Goal: Information Seeking & Learning: Learn about a topic

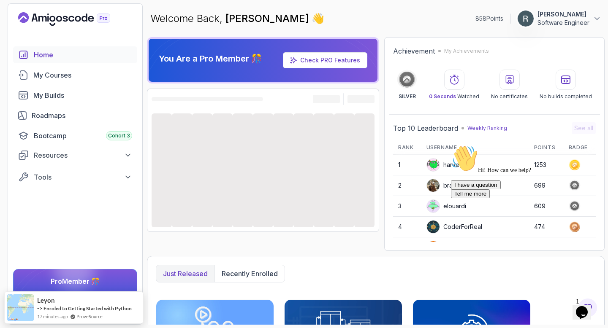
click at [587, 311] on icon "Chat widget" at bounding box center [582, 312] width 12 height 13
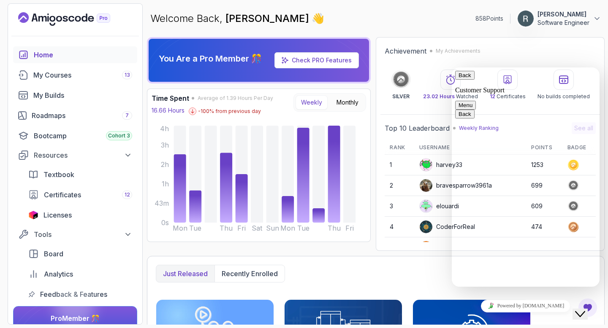
click at [585, 309] on icon "Close Chat This icon closes the chat window." at bounding box center [580, 314] width 10 height 10
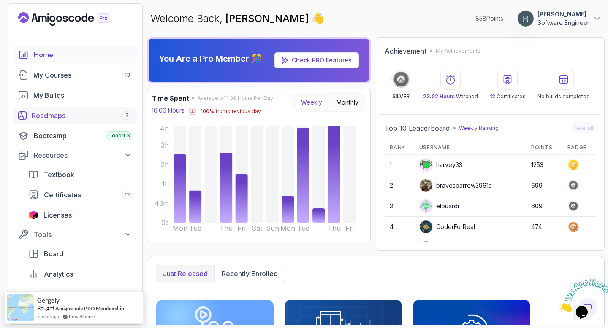
click at [76, 114] on div "Roadmaps 7" at bounding box center [82, 116] width 100 height 10
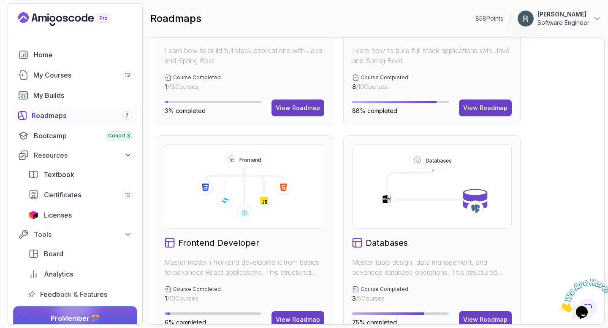
scroll to position [394, 0]
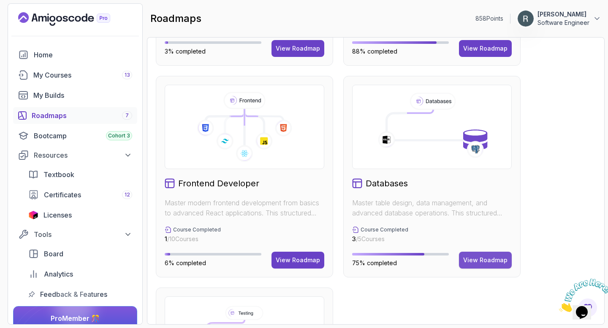
click at [493, 260] on div "View Roadmap" at bounding box center [485, 260] width 44 height 8
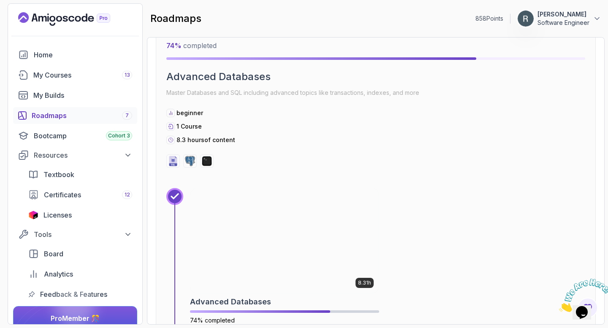
scroll to position [1260, 0]
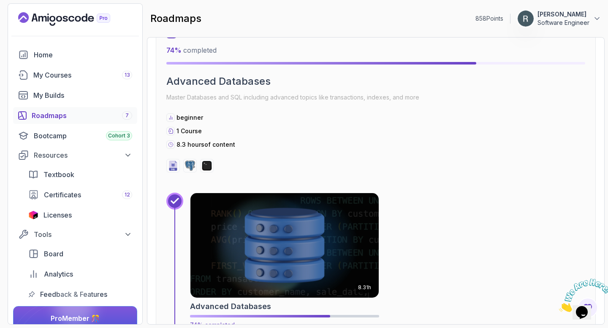
click at [330, 218] on img at bounding box center [284, 246] width 197 height 110
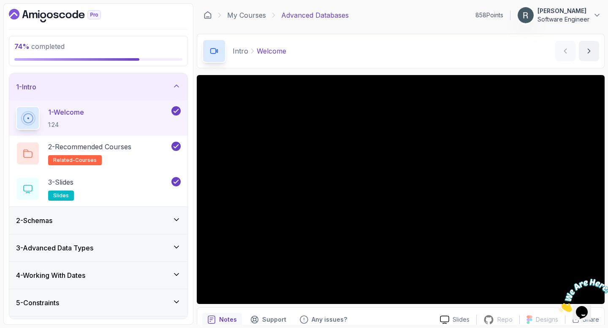
click at [175, 88] on icon at bounding box center [176, 86] width 8 height 8
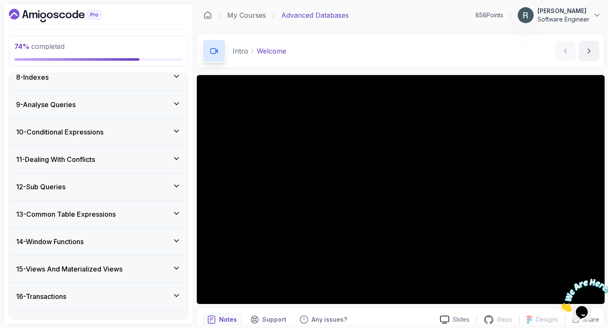
scroll to position [357, 0]
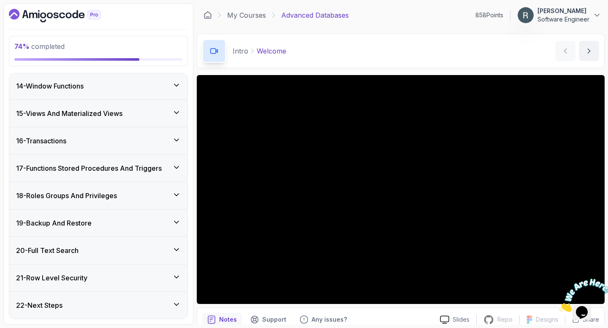
click at [137, 170] on h3 "17 - Functions Stored Procedures And Triggers" at bounding box center [89, 168] width 146 height 10
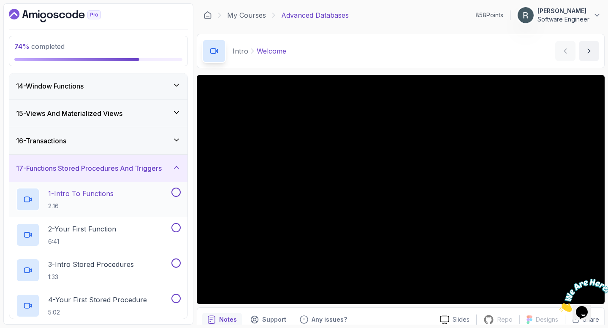
click at [157, 193] on div "1 - Intro To Functions 2:16" at bounding box center [93, 200] width 154 height 24
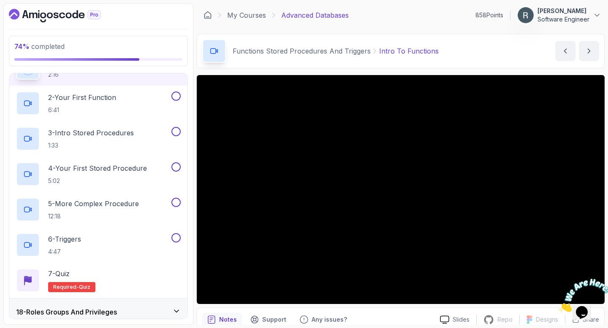
scroll to position [483, 0]
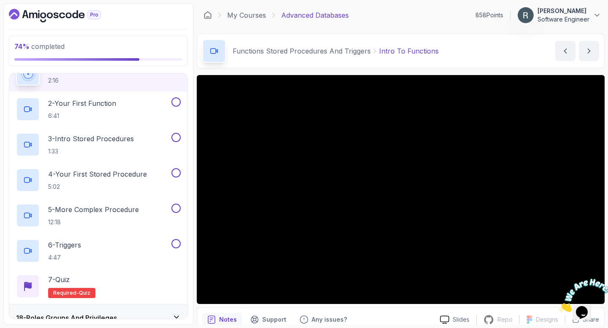
click at [559, 306] on icon "Close" at bounding box center [559, 309] width 0 height 7
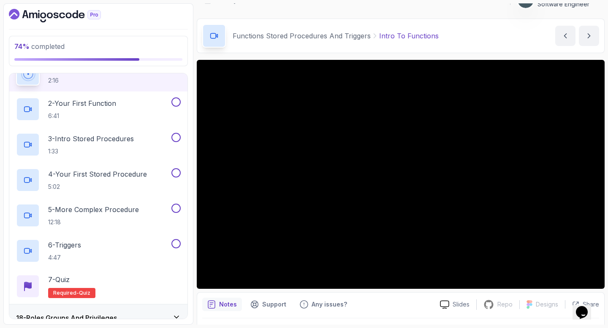
scroll to position [22, 0]
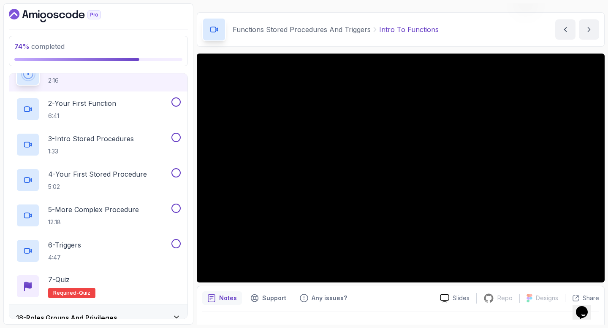
click at [406, 293] on div "Notes Support Any issues?" at bounding box center [317, 299] width 231 height 14
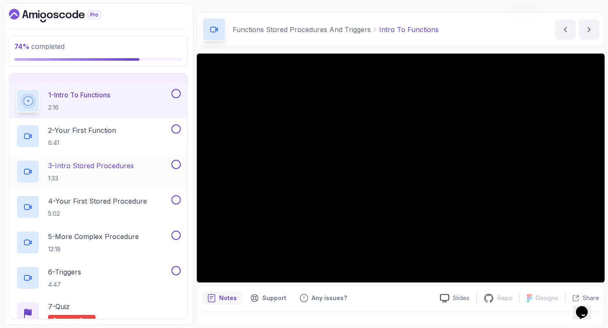
scroll to position [447, 0]
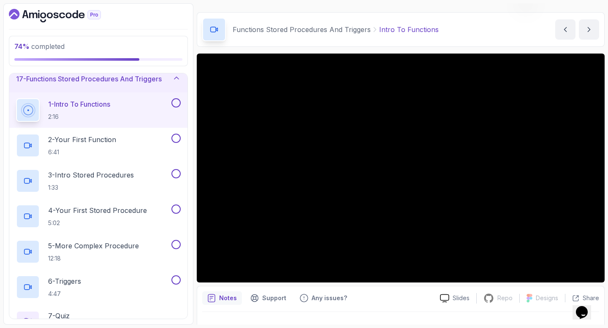
click at [176, 103] on button at bounding box center [175, 102] width 9 height 9
click at [158, 139] on div "2 - Your First Function 6:41" at bounding box center [93, 146] width 154 height 24
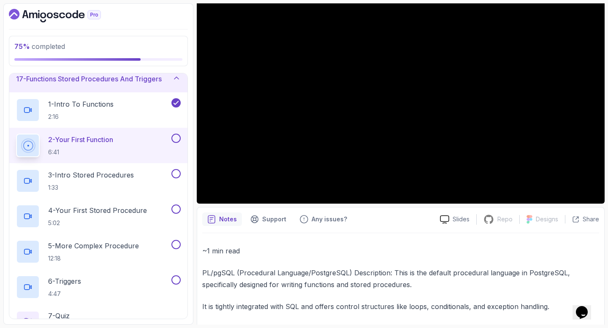
scroll to position [74, 0]
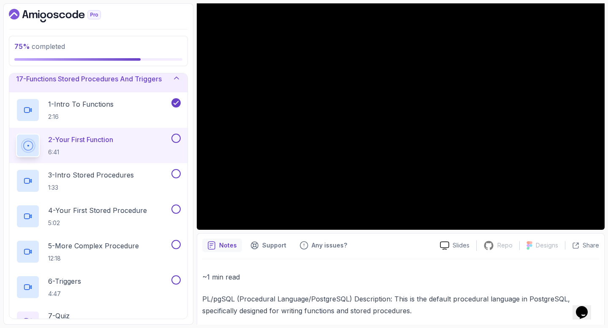
click at [176, 141] on button at bounding box center [175, 138] width 9 height 9
click at [169, 161] on div "2 - Your First Function 6:41" at bounding box center [98, 145] width 178 height 35
click at [163, 173] on div "3 - Intro Stored Procedures 1:33" at bounding box center [93, 181] width 154 height 24
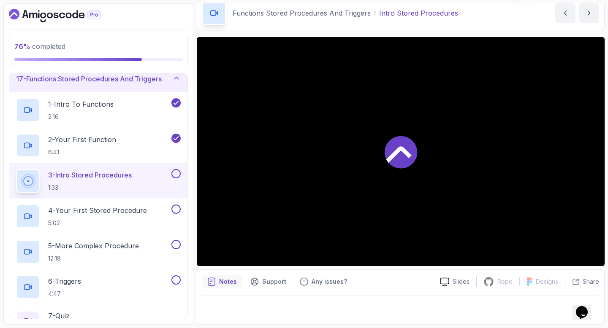
scroll to position [38, 0]
click at [174, 172] on button at bounding box center [175, 173] width 9 height 9
click at [163, 207] on div "4 - Your First Stored Procedure 5:02" at bounding box center [93, 217] width 154 height 24
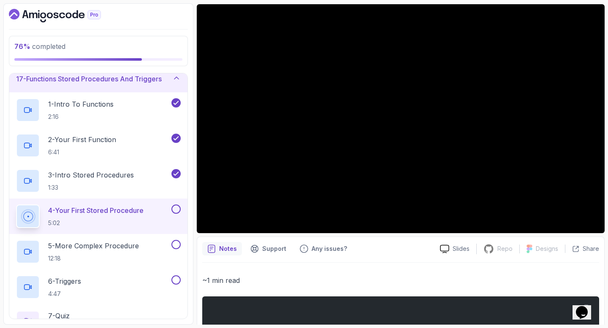
scroll to position [27, 0]
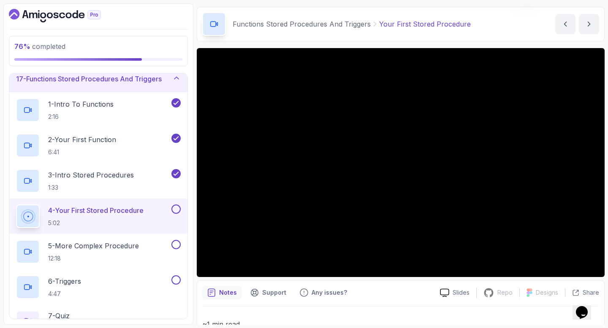
click at [176, 209] on button at bounding box center [175, 209] width 9 height 9
click at [146, 246] on div "5 - More Complex Procedure 12:18" at bounding box center [93, 252] width 154 height 24
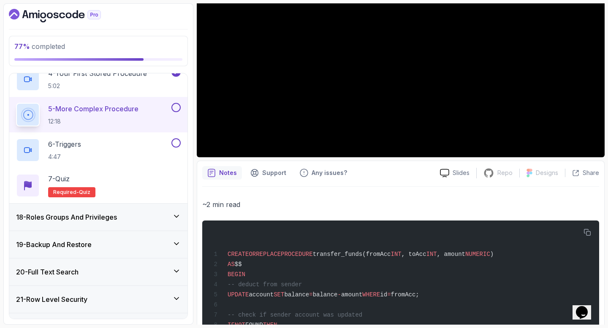
scroll to position [66, 0]
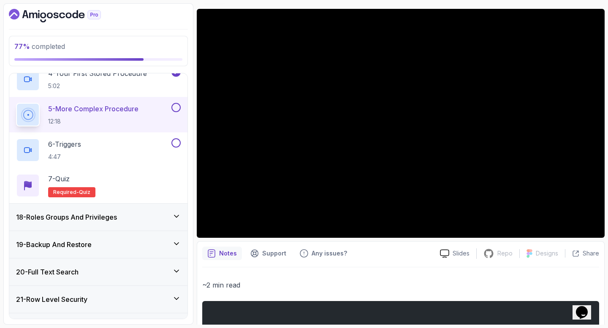
click at [180, 108] on button at bounding box center [175, 107] width 9 height 9
click at [147, 142] on div "6 - Triggers 4:47" at bounding box center [93, 150] width 154 height 24
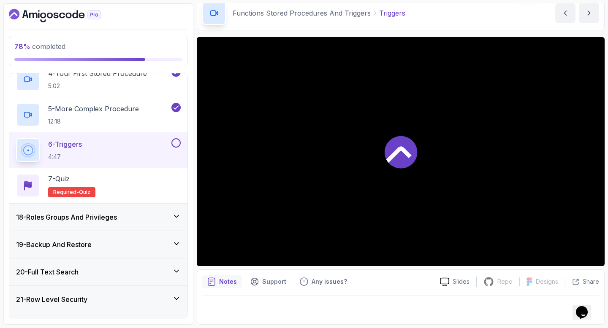
scroll to position [38, 0]
click at [175, 145] on button at bounding box center [175, 142] width 9 height 9
click at [139, 190] on div "7 - Quiz Required- quiz" at bounding box center [98, 186] width 165 height 24
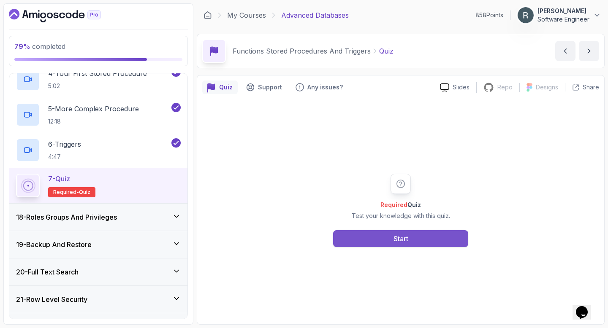
click at [388, 237] on button "Start" at bounding box center [400, 238] width 135 height 17
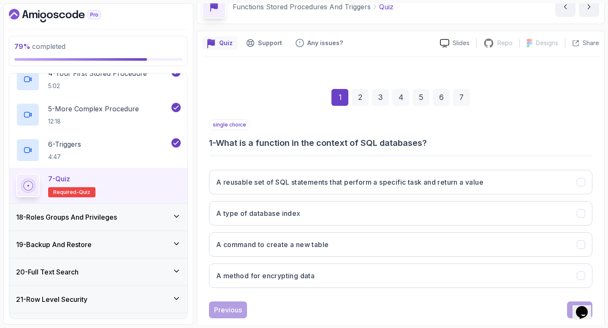
scroll to position [62, 0]
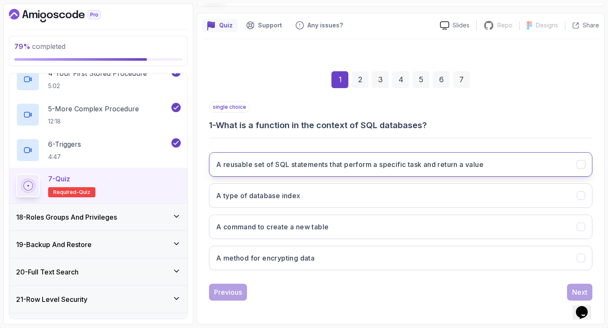
click at [362, 169] on h3 "A reusable set of SQL statements that perform a specific task and return a value" at bounding box center [349, 164] width 267 height 10
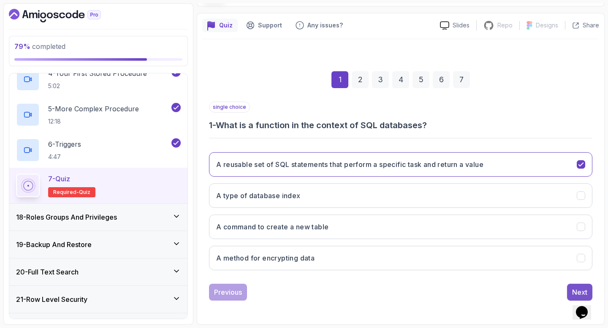
click at [575, 288] on div "Next" at bounding box center [579, 292] width 15 height 10
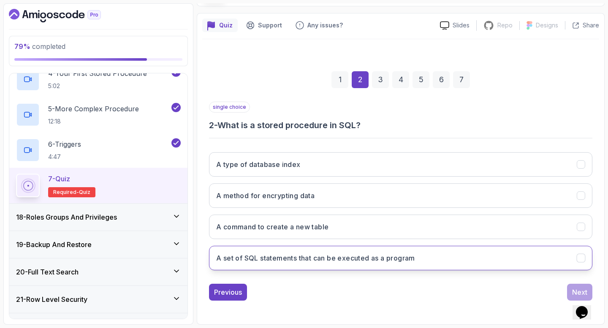
click at [391, 257] on h3 "A set of SQL statements that can be executed as a program" at bounding box center [315, 258] width 199 height 10
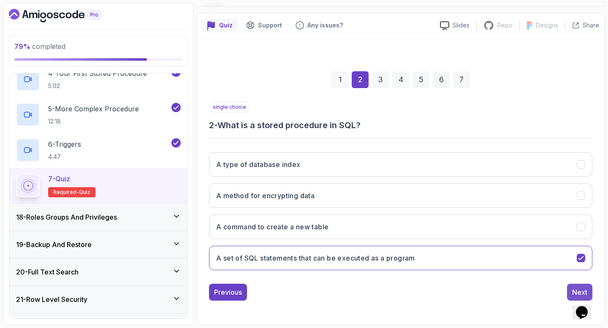
click at [579, 291] on div "Next" at bounding box center [579, 292] width 15 height 10
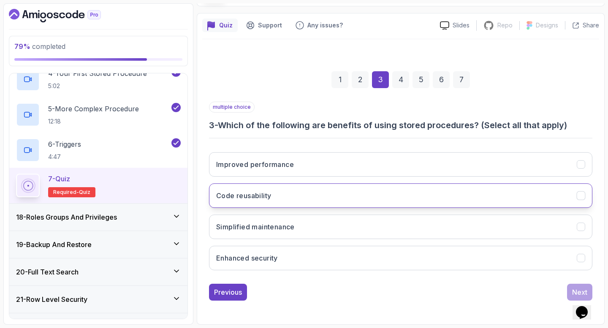
click at [445, 203] on button "Code reusability" at bounding box center [400, 196] width 383 height 24
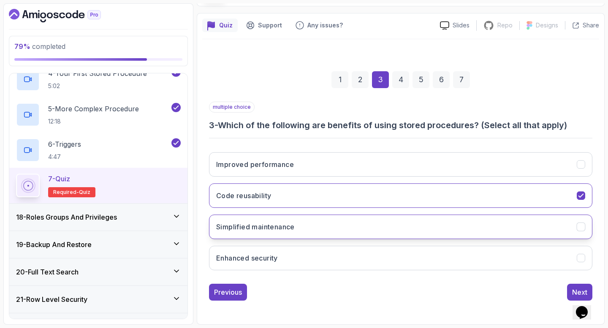
click at [440, 222] on button "Simplified maintenance" at bounding box center [400, 227] width 383 height 24
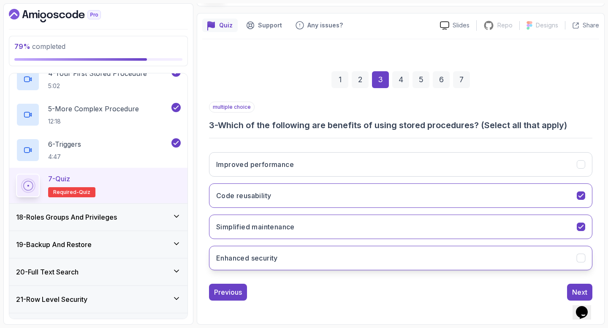
click at [419, 257] on button "Enhanced security" at bounding box center [400, 258] width 383 height 24
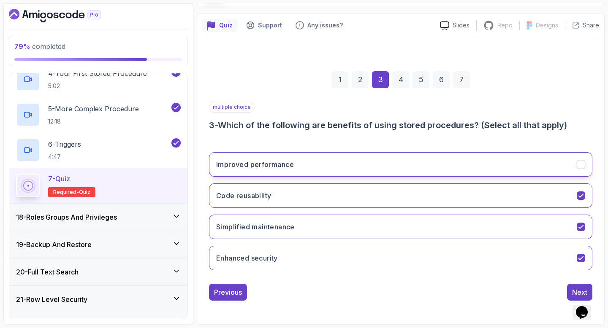
click at [533, 161] on button "Improved performance" at bounding box center [400, 164] width 383 height 24
click at [577, 291] on div "Next" at bounding box center [579, 292] width 15 height 10
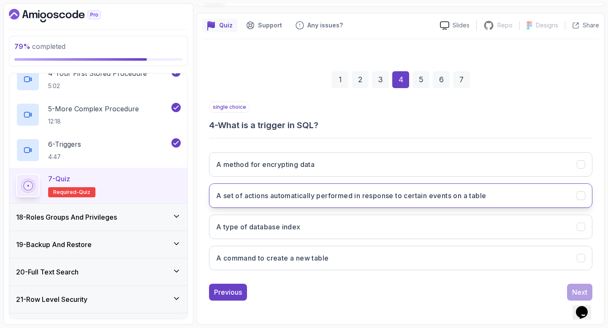
click at [449, 198] on h3 "A set of actions automatically performed in response to certain events on a tab…" at bounding box center [351, 196] width 270 height 10
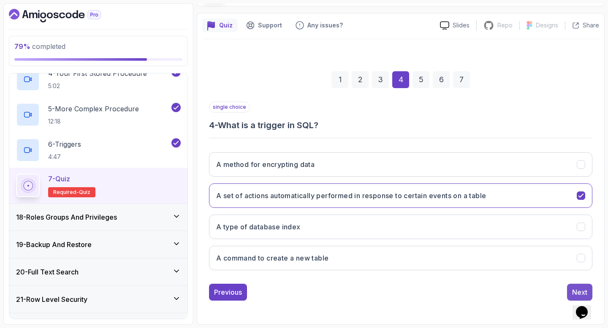
click at [570, 289] on button "Next" at bounding box center [579, 292] width 25 height 17
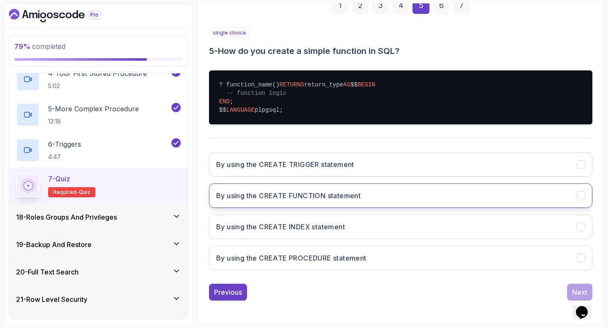
scroll to position [143, 0]
click at [466, 208] on button "By using the CREATE FUNCTION statement" at bounding box center [400, 196] width 383 height 24
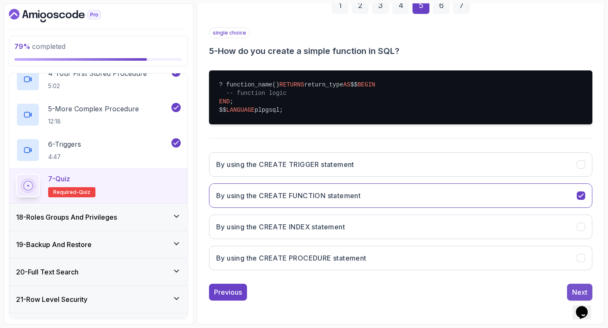
click at [571, 298] on button "Next" at bounding box center [579, 292] width 25 height 17
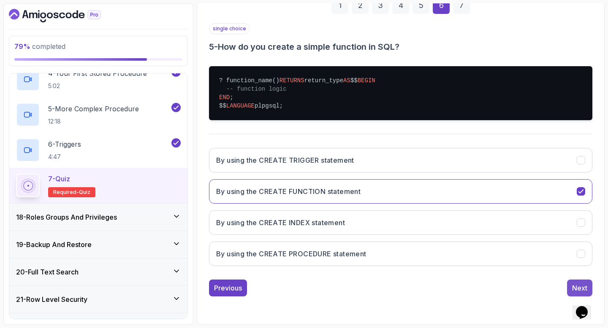
scroll to position [62, 0]
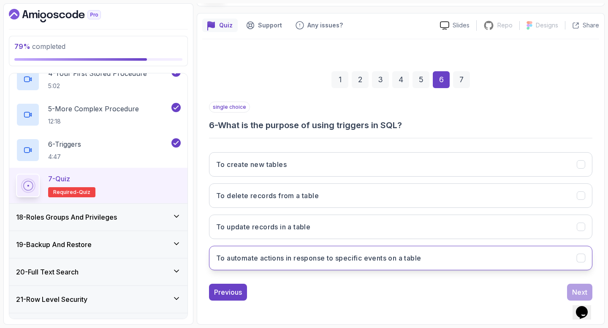
click at [439, 254] on button "To automate actions in response to specific events on a table" at bounding box center [400, 258] width 383 height 24
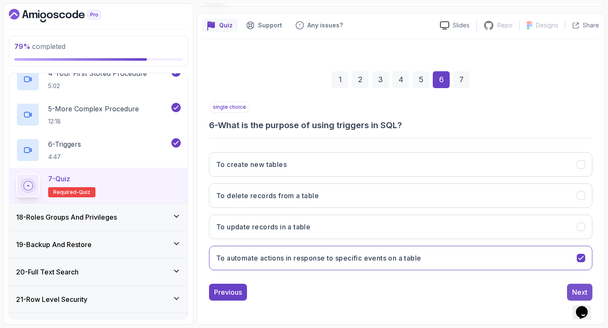
click at [572, 292] on div "Next" at bounding box center [579, 292] width 15 height 10
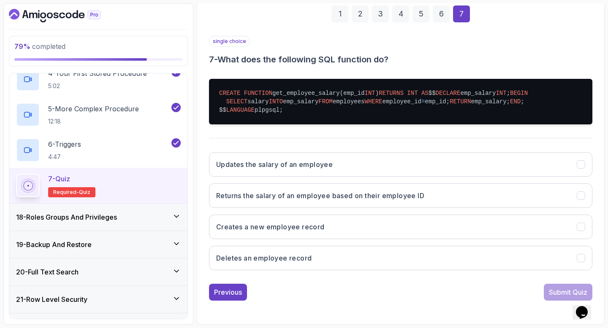
scroll to position [178, 0]
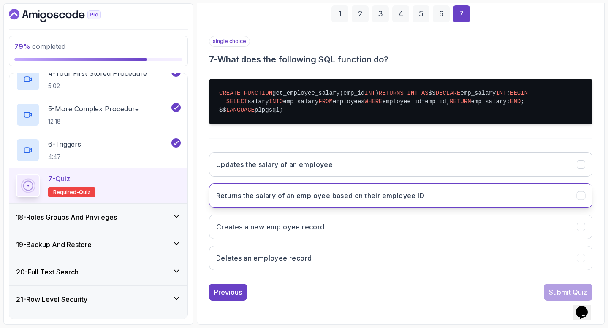
click at [330, 196] on h3 "Returns the salary of an employee based on their employee ID" at bounding box center [320, 196] width 208 height 10
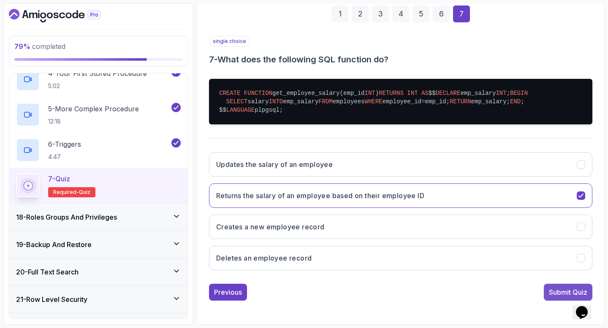
click at [563, 291] on div "Submit Quiz" at bounding box center [568, 292] width 38 height 10
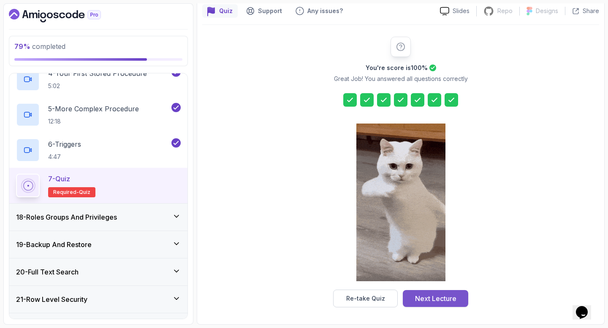
click at [448, 299] on div "Next Lecture" at bounding box center [435, 299] width 41 height 10
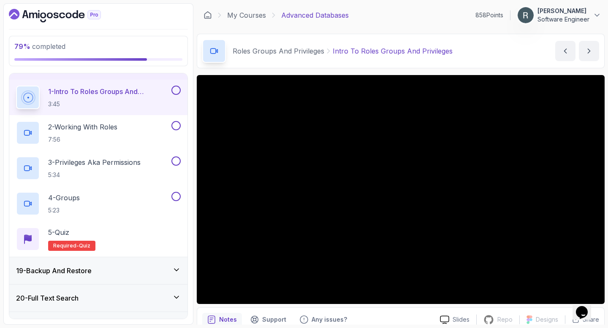
scroll to position [486, 0]
click at [177, 91] on button at bounding box center [175, 90] width 9 height 9
click at [153, 128] on div "2 - Working With Roles 7:56" at bounding box center [93, 134] width 154 height 24
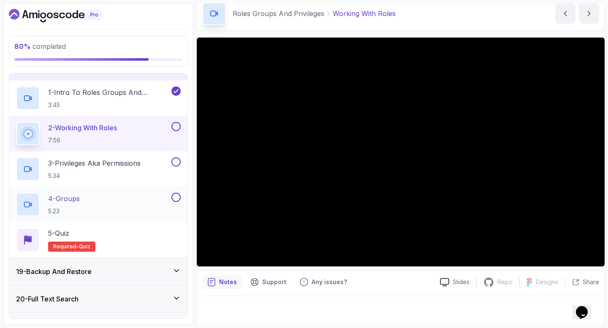
scroll to position [535, 0]
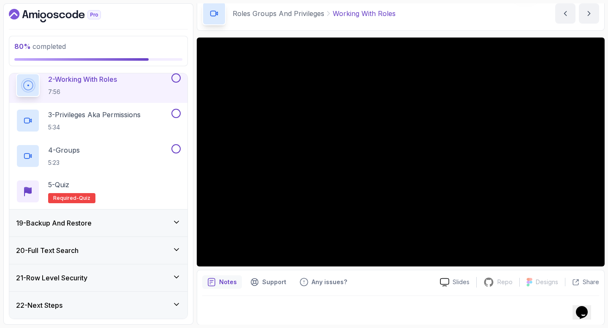
click at [176, 80] on button at bounding box center [175, 77] width 9 height 9
click at [152, 117] on div "3 - Privileges Aka Permissions 5:34" at bounding box center [93, 121] width 154 height 24
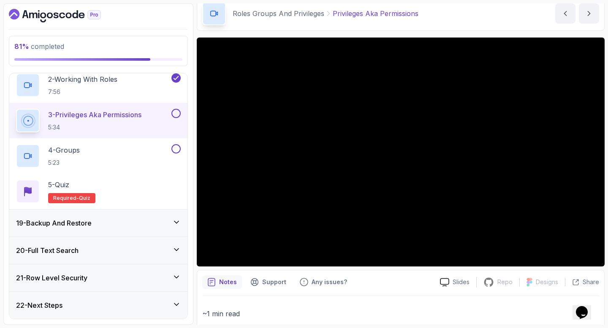
click at [172, 111] on button at bounding box center [175, 113] width 9 height 9
click at [146, 148] on div "4 - Groups 5:23" at bounding box center [93, 156] width 154 height 24
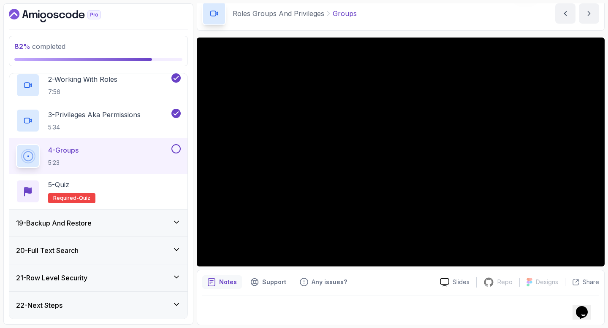
click at [173, 150] on button at bounding box center [175, 148] width 9 height 9
click at [144, 178] on div "5 - Quiz Required- quiz" at bounding box center [98, 191] width 178 height 35
click at [140, 184] on div "5 - Quiz Required- quiz" at bounding box center [98, 192] width 165 height 24
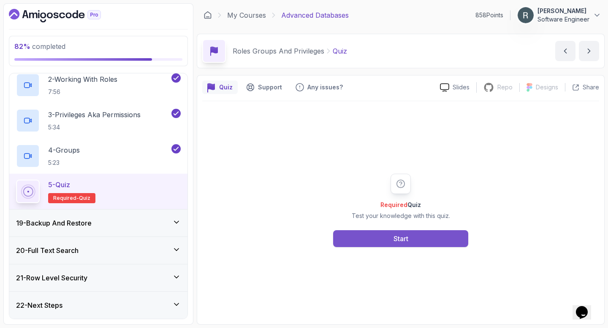
click at [369, 240] on button "Start" at bounding box center [400, 238] width 135 height 17
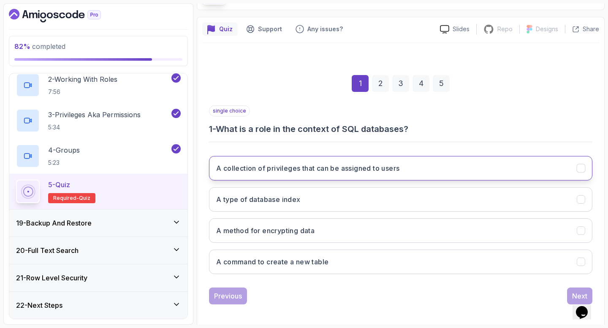
scroll to position [62, 0]
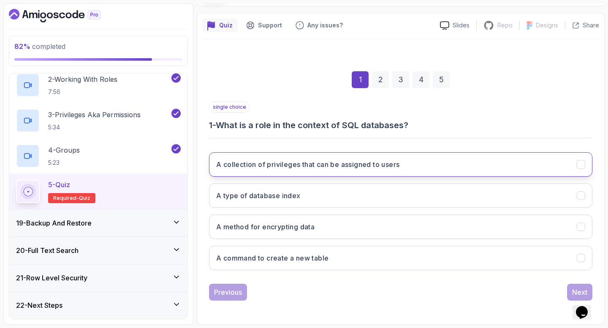
click at [343, 163] on h3 "A collection of privileges that can be assigned to users" at bounding box center [307, 164] width 183 height 10
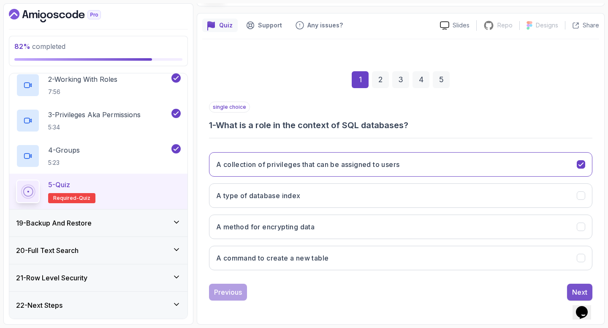
click at [571, 289] on button "Next" at bounding box center [579, 292] width 25 height 17
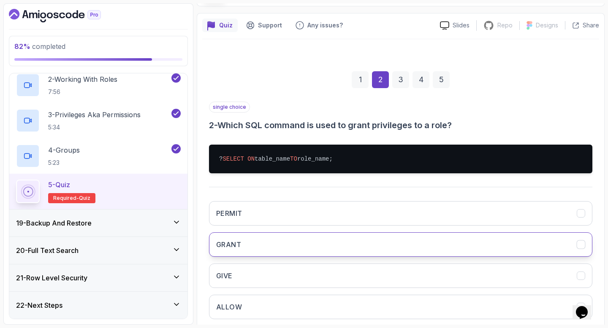
click at [465, 244] on button "GRANT" at bounding box center [400, 244] width 383 height 24
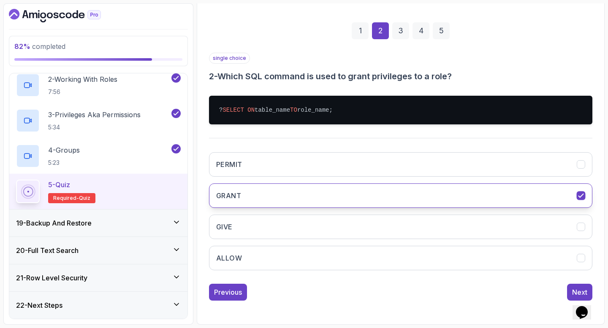
scroll to position [110, 0]
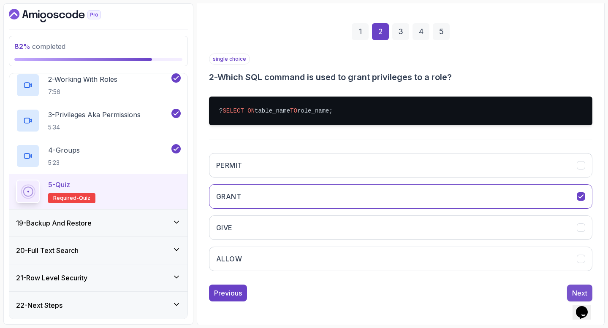
click at [570, 287] on button "Next" at bounding box center [579, 293] width 25 height 17
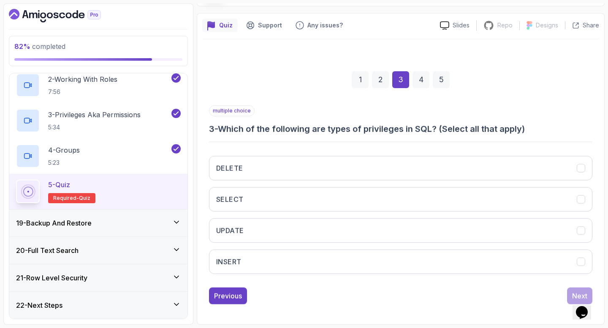
scroll to position [62, 0]
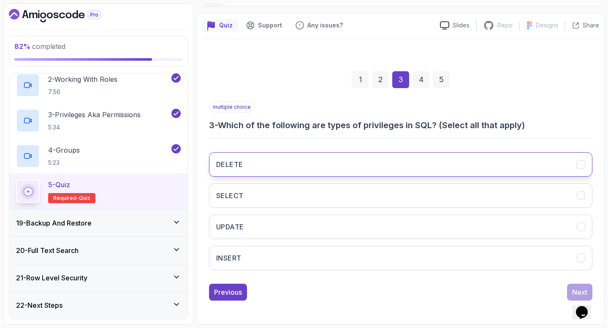
click at [509, 163] on button "DELETE" at bounding box center [400, 164] width 383 height 24
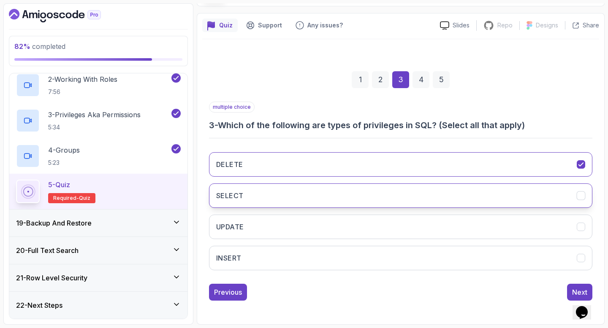
click at [500, 200] on button "SELECT" at bounding box center [400, 196] width 383 height 24
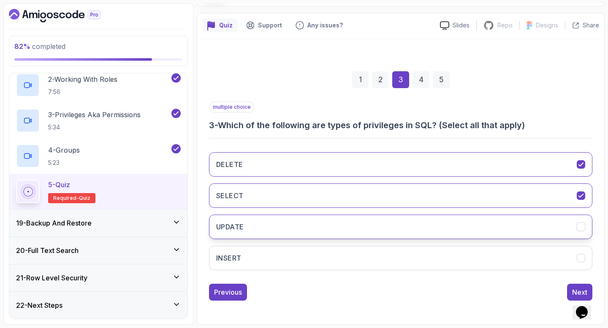
click at [502, 218] on button "UPDATE" at bounding box center [400, 227] width 383 height 24
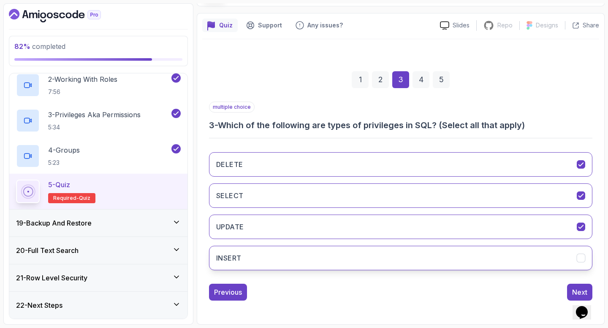
click at [503, 253] on button "INSERT" at bounding box center [400, 258] width 383 height 24
click at [569, 289] on button "Next" at bounding box center [579, 292] width 25 height 17
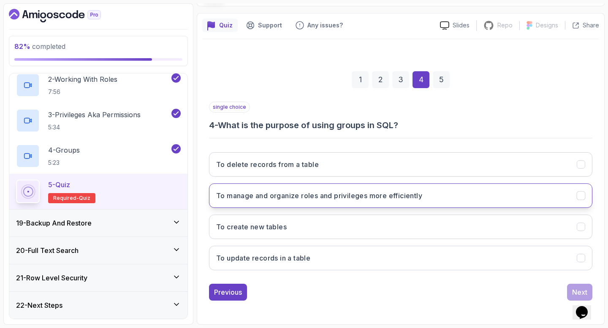
click at [503, 205] on button "To manage and organize roles and privileges more efficiently" at bounding box center [400, 196] width 383 height 24
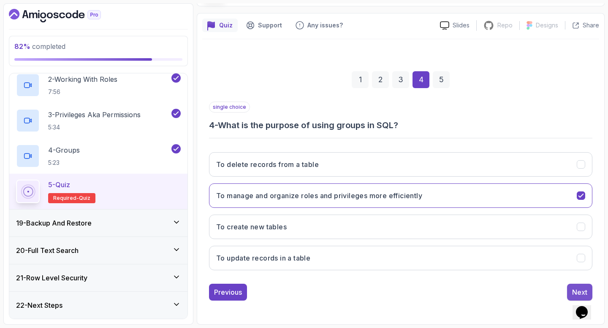
click at [569, 289] on button "Next" at bounding box center [579, 292] width 25 height 17
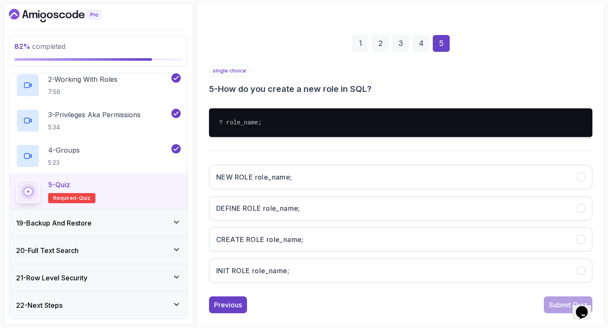
scroll to position [111, 0]
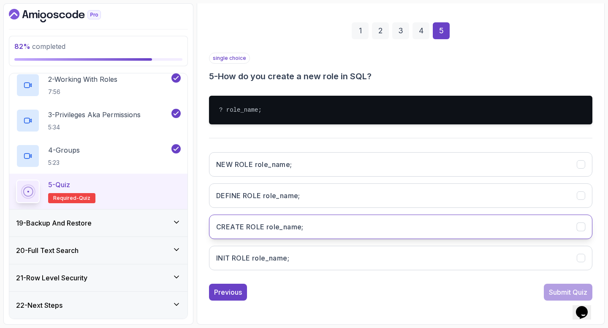
click at [399, 222] on button "CREATE ROLE role_name;" at bounding box center [400, 227] width 383 height 24
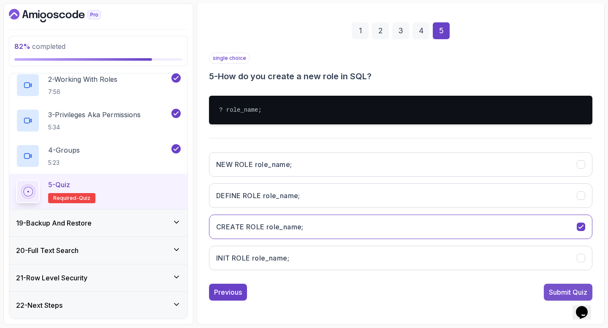
click at [553, 299] on button "Submit Quiz" at bounding box center [567, 292] width 49 height 17
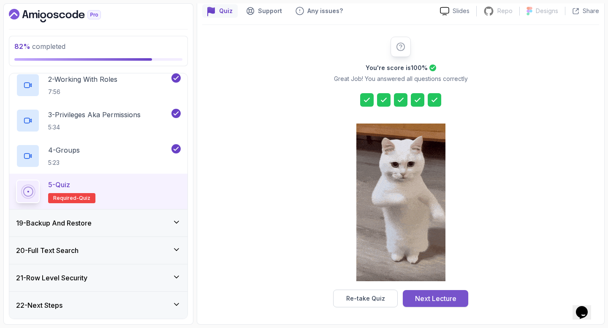
click at [451, 297] on div "Next Lecture" at bounding box center [435, 299] width 41 height 10
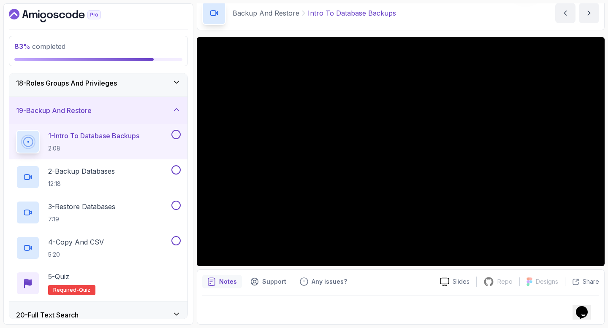
scroll to position [478, 0]
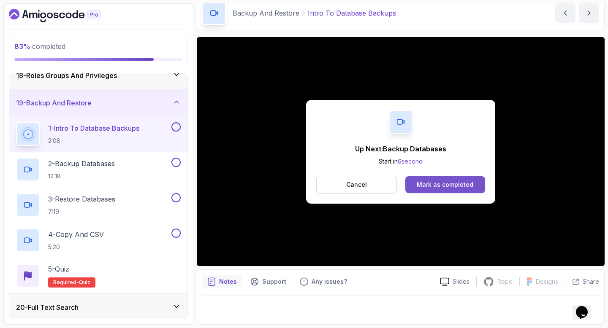
click at [444, 184] on div "Mark as completed" at bounding box center [444, 185] width 57 height 8
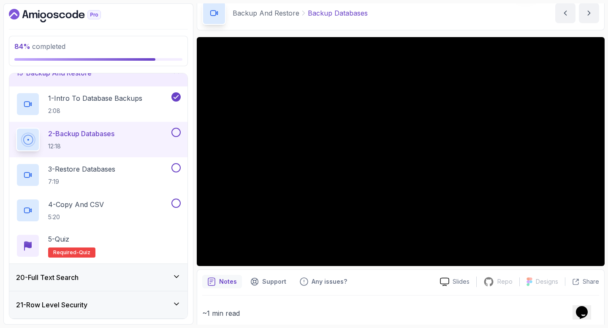
scroll to position [535, 0]
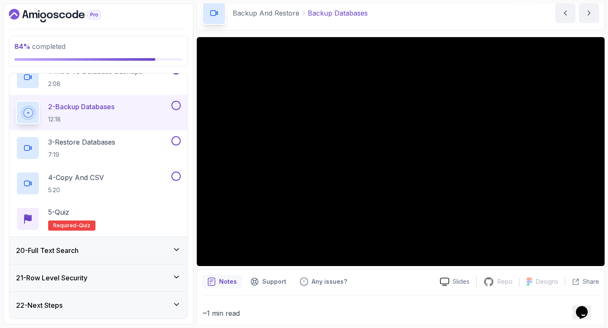
click at [176, 105] on button at bounding box center [175, 105] width 9 height 9
click at [147, 136] on div "3 - Restore Databases 7:19" at bounding box center [98, 147] width 178 height 35
click at [176, 142] on button at bounding box center [175, 140] width 9 height 9
click at [153, 143] on div "3 - Restore Databases 7:19" at bounding box center [93, 148] width 154 height 24
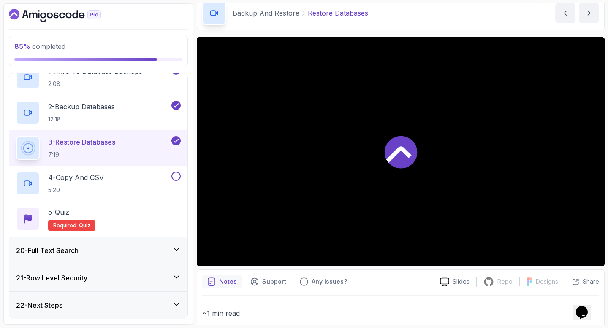
scroll to position [106, 0]
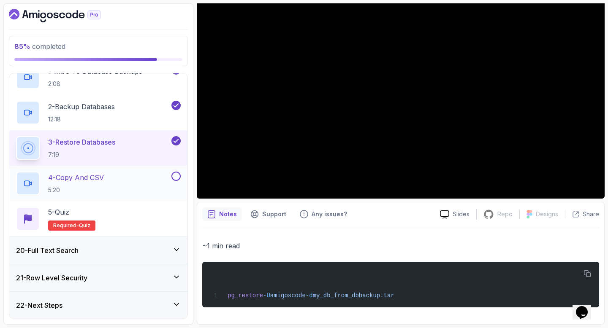
click at [149, 170] on div "4 - Copy And CSV 5:20" at bounding box center [98, 183] width 178 height 35
click at [147, 174] on div "4 - Copy And CSV 5:20" at bounding box center [93, 184] width 154 height 24
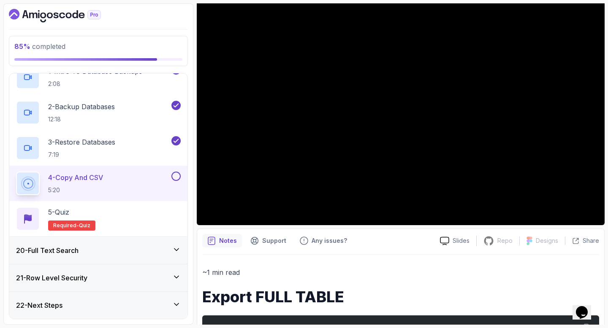
scroll to position [81, 0]
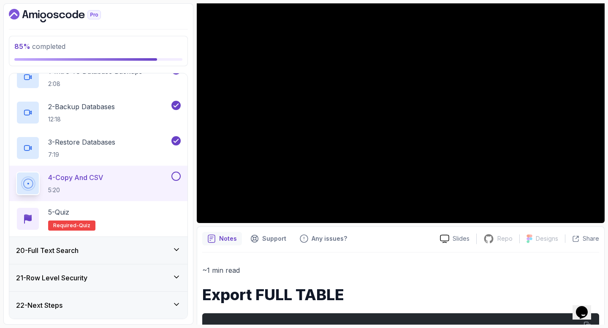
click at [177, 175] on button at bounding box center [175, 176] width 9 height 9
click at [155, 210] on div "5 - Quiz Required- quiz" at bounding box center [98, 219] width 165 height 24
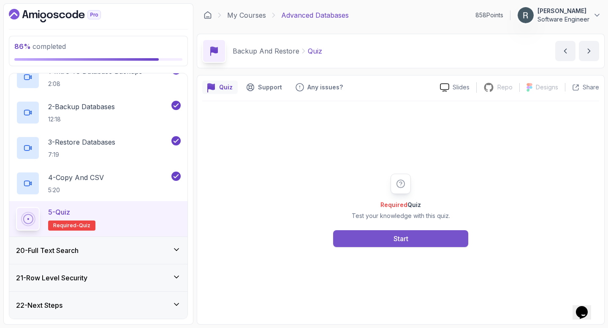
click at [388, 232] on button "Start" at bounding box center [400, 238] width 135 height 17
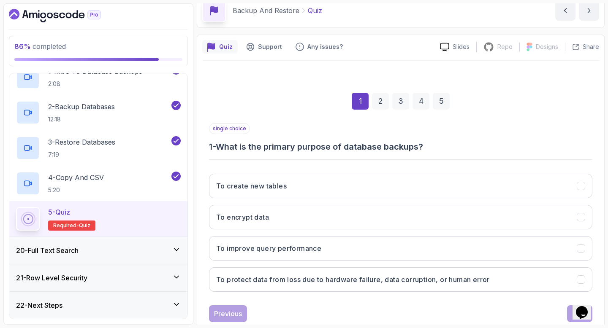
scroll to position [62, 0]
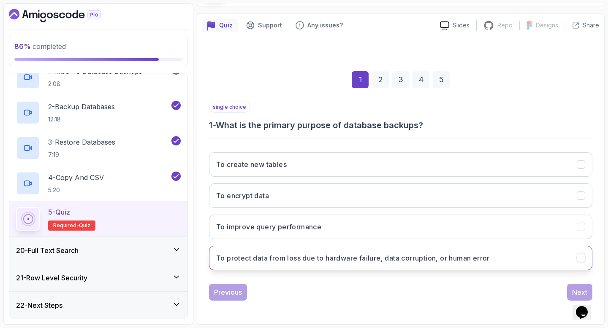
click at [380, 256] on h3 "To protect data from loss due to hardware failure, data corruption, or human er…" at bounding box center [352, 258] width 273 height 10
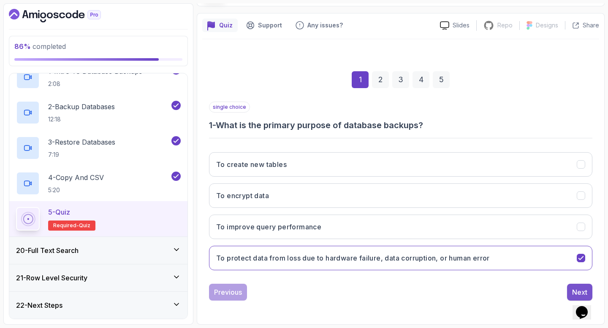
click at [575, 288] on div "Next" at bounding box center [579, 292] width 15 height 10
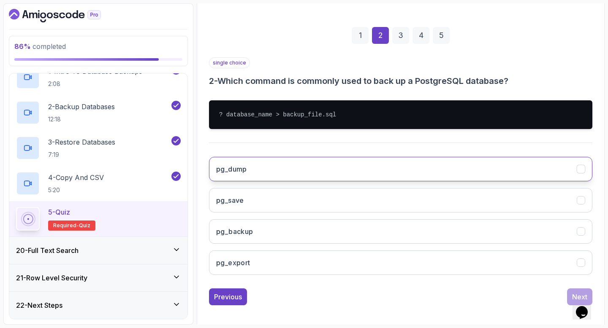
scroll to position [111, 0]
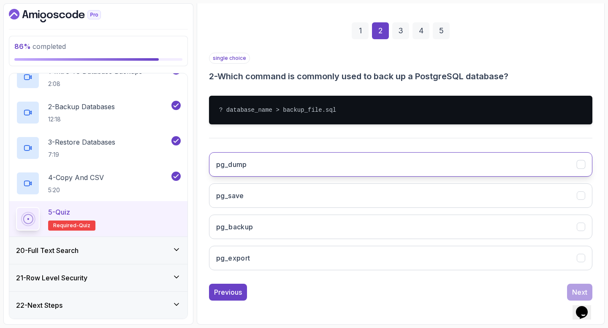
click at [428, 169] on button "pg_dump" at bounding box center [400, 164] width 383 height 24
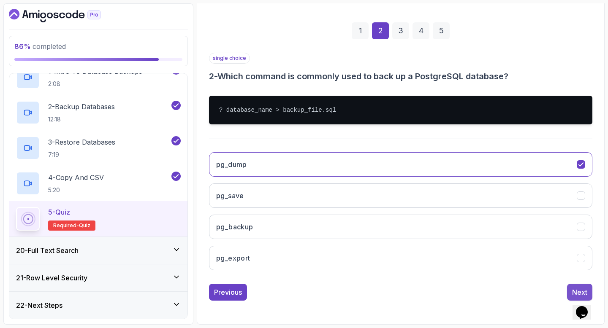
click at [572, 285] on button "Next" at bounding box center [579, 292] width 25 height 17
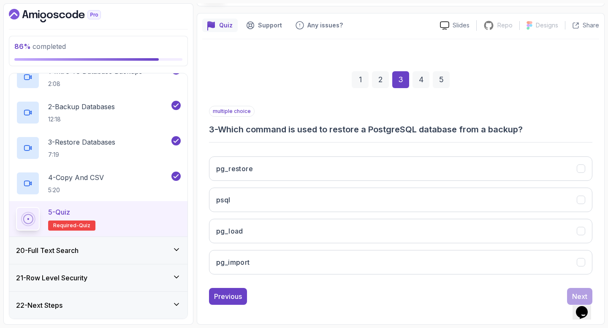
scroll to position [62, 0]
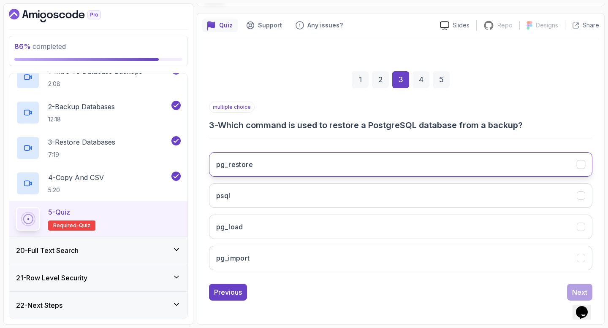
click at [455, 160] on button "pg_restore" at bounding box center [400, 164] width 383 height 24
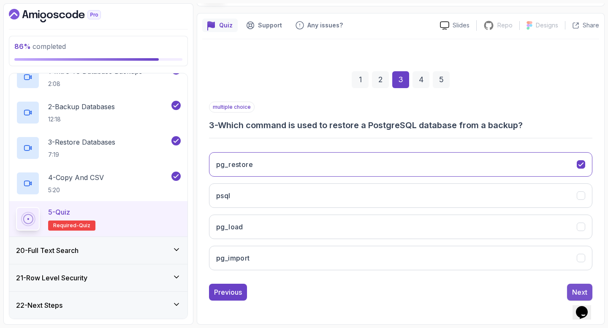
click at [575, 288] on div "Next" at bounding box center [579, 292] width 15 height 10
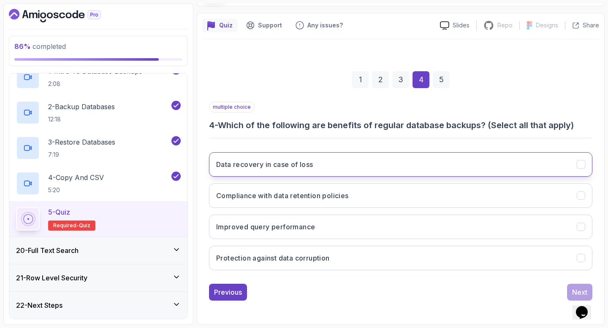
click at [332, 160] on button "Data recovery in case of loss" at bounding box center [400, 164] width 383 height 24
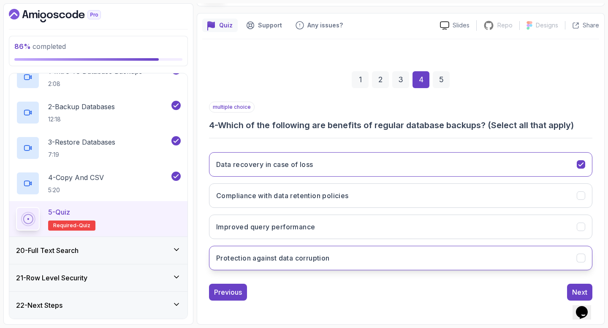
click at [306, 260] on h3 "Protection against data corruption" at bounding box center [272, 258] width 113 height 10
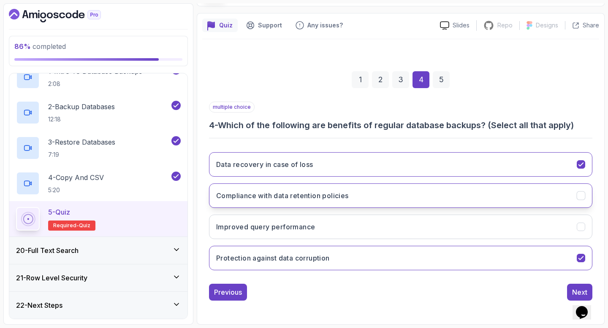
click at [325, 198] on h3 "Compliance with data retention policies" at bounding box center [282, 196] width 132 height 10
click at [581, 287] on button "Next" at bounding box center [579, 292] width 25 height 17
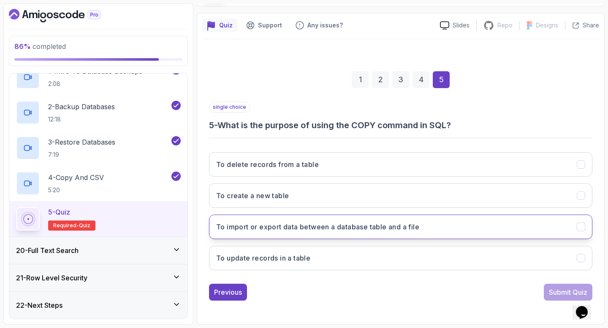
click at [363, 222] on h3 "To import or export data between a database table and a file" at bounding box center [317, 227] width 203 height 10
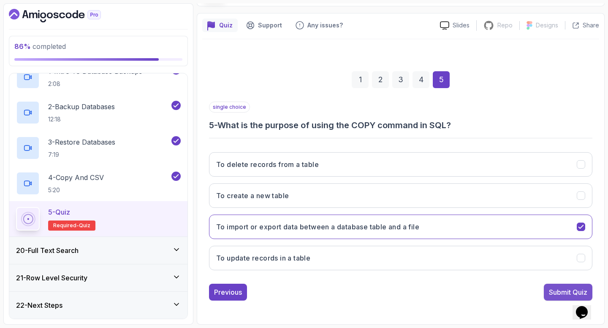
click at [555, 289] on div "Submit Quiz" at bounding box center [568, 292] width 38 height 10
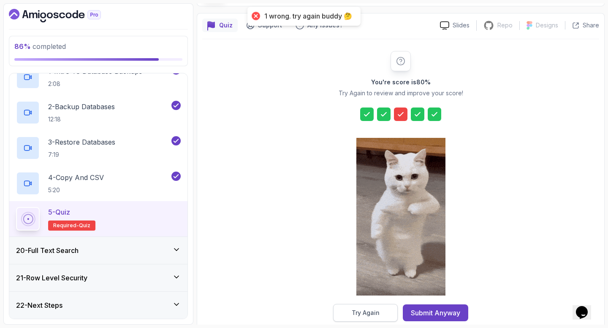
click at [390, 307] on button "Try Again" at bounding box center [365, 313] width 65 height 18
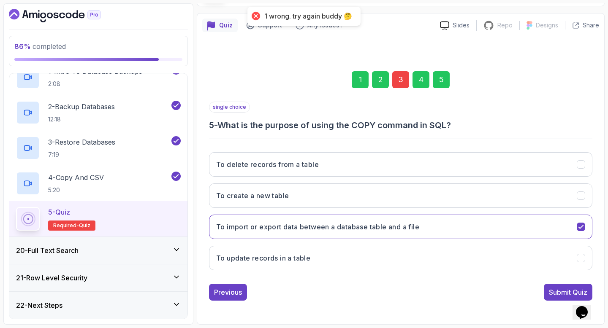
click at [403, 84] on div "3" at bounding box center [400, 79] width 17 height 17
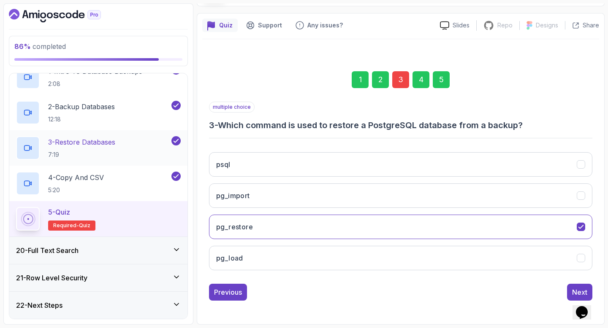
click at [113, 141] on p "3 - Restore Databases" at bounding box center [81, 142] width 67 height 10
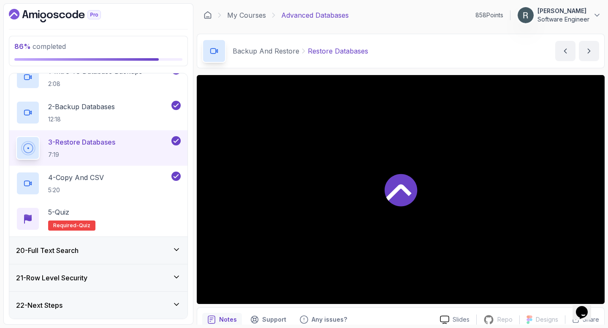
scroll to position [106, 0]
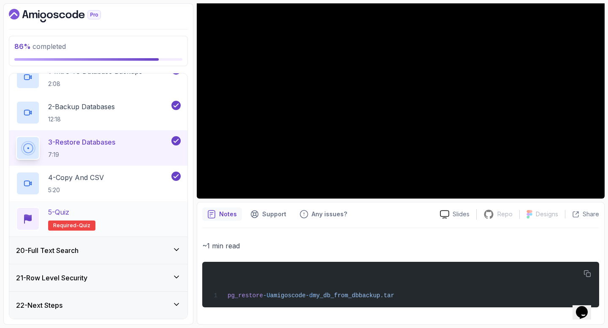
click at [140, 219] on div "5 - Quiz Required- quiz" at bounding box center [98, 219] width 165 height 24
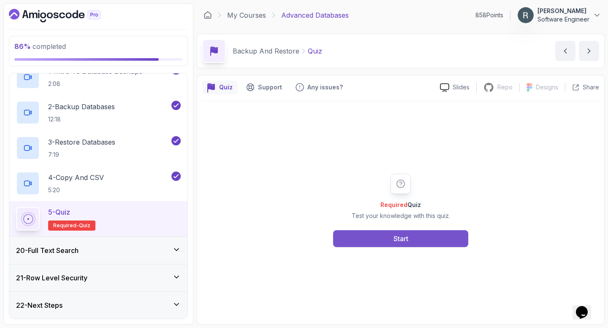
click at [342, 240] on button "Start" at bounding box center [400, 238] width 135 height 17
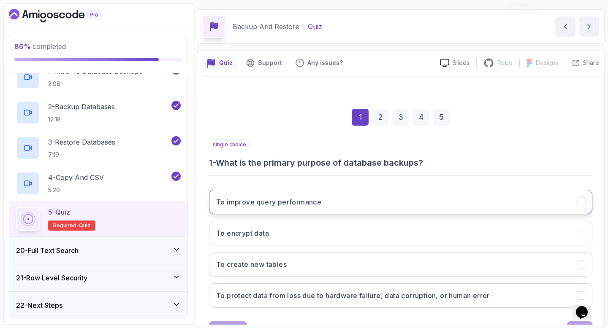
scroll to position [62, 0]
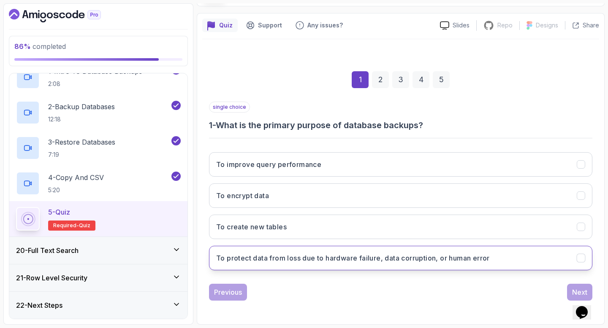
click at [323, 250] on button "To protect data from loss due to hardware failure, data corruption, or human er…" at bounding box center [400, 258] width 383 height 24
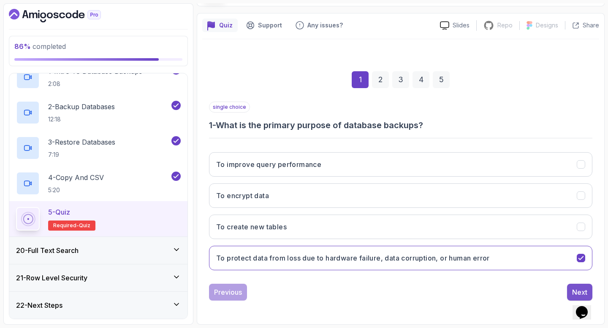
click at [584, 286] on button "Next" at bounding box center [579, 292] width 25 height 17
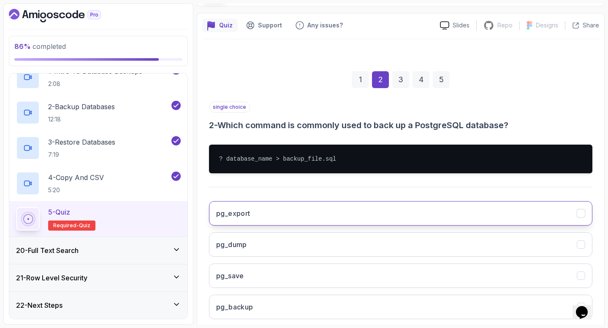
click at [345, 208] on button "pg_export" at bounding box center [400, 213] width 383 height 24
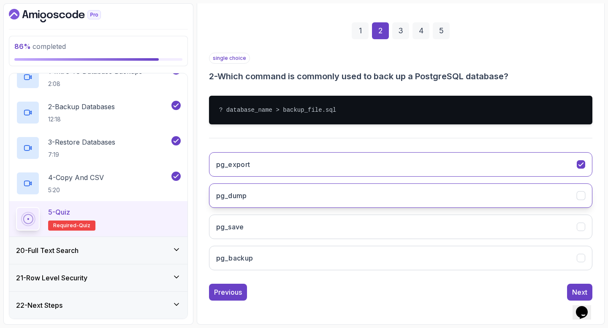
click at [345, 195] on button "pg_dump" at bounding box center [400, 196] width 383 height 24
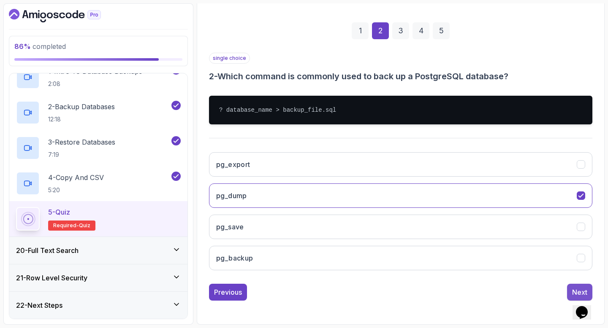
click at [571, 287] on button "Next" at bounding box center [579, 292] width 25 height 17
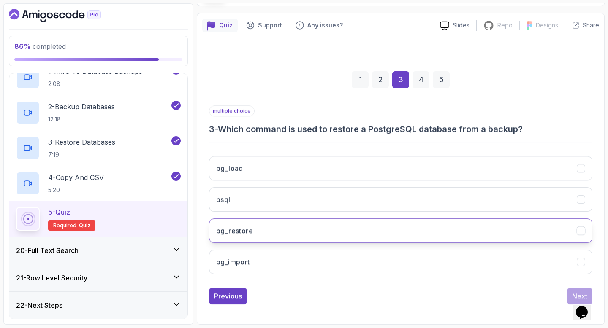
scroll to position [62, 0]
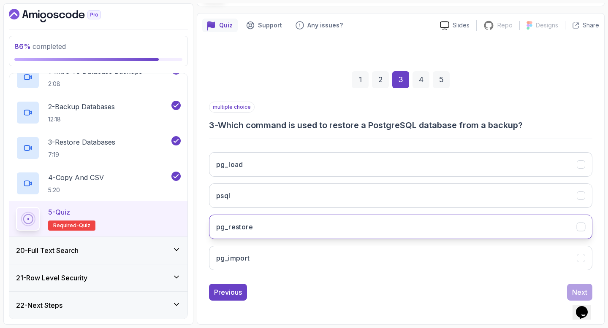
click at [383, 228] on button "pg_restore" at bounding box center [400, 227] width 383 height 24
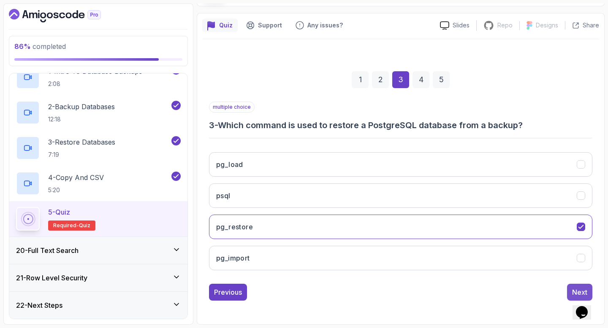
click at [575, 286] on button "Next" at bounding box center [579, 292] width 25 height 17
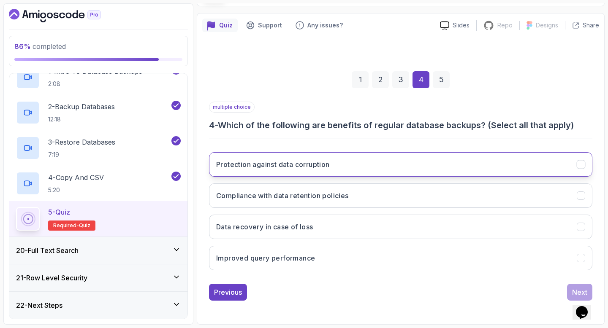
click at [400, 156] on button "Protection against data corruption" at bounding box center [400, 164] width 383 height 24
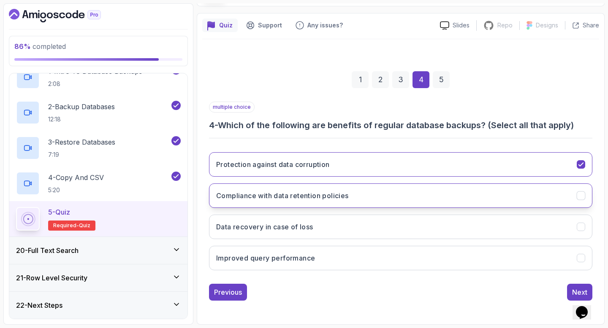
click at [377, 191] on button "Compliance with data retention policies" at bounding box center [400, 196] width 383 height 24
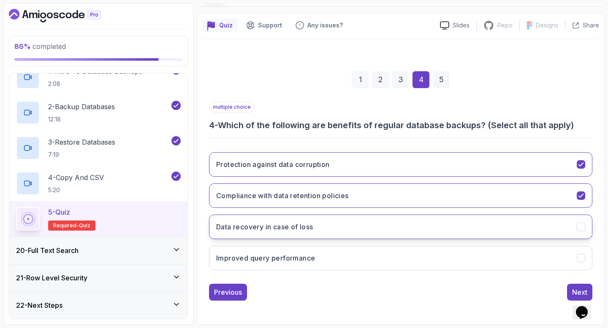
click at [365, 234] on button "Data recovery in case of loss" at bounding box center [400, 227] width 383 height 24
click at [574, 288] on div "Next" at bounding box center [579, 292] width 15 height 10
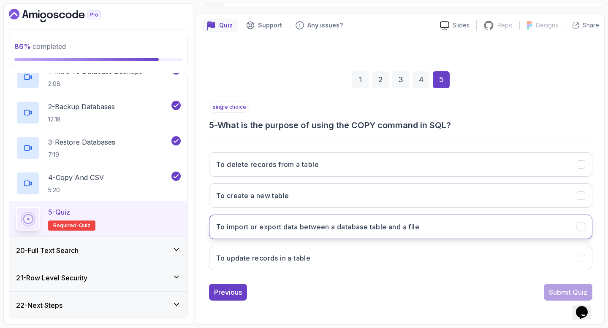
click at [471, 222] on button "To import or export data between a database table and a file" at bounding box center [400, 227] width 383 height 24
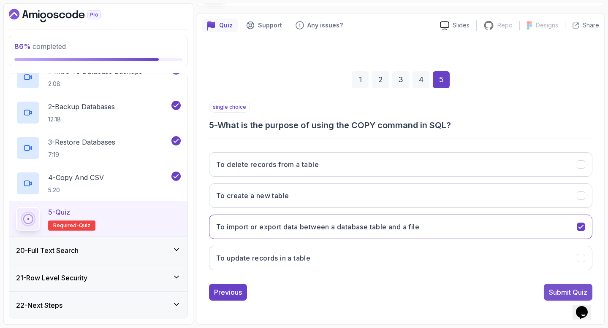
click at [549, 296] on div "Submit Quiz" at bounding box center [568, 292] width 38 height 10
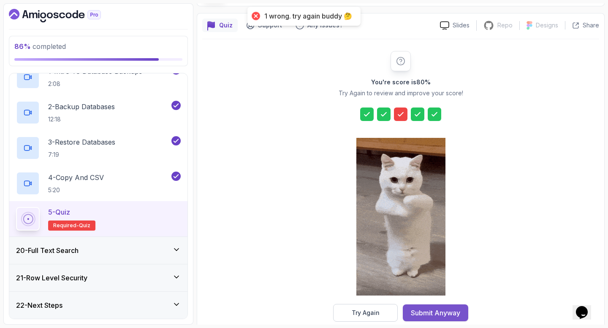
click at [419, 315] on div "Submit Anyway" at bounding box center [435, 313] width 49 height 10
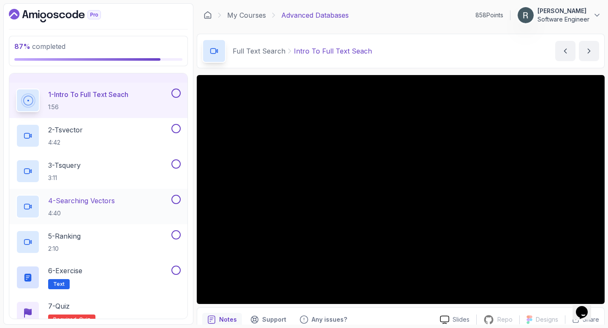
scroll to position [516, 0]
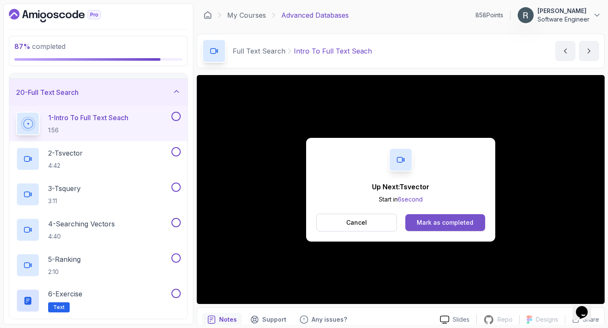
click at [468, 227] on button "Mark as completed" at bounding box center [445, 222] width 80 height 17
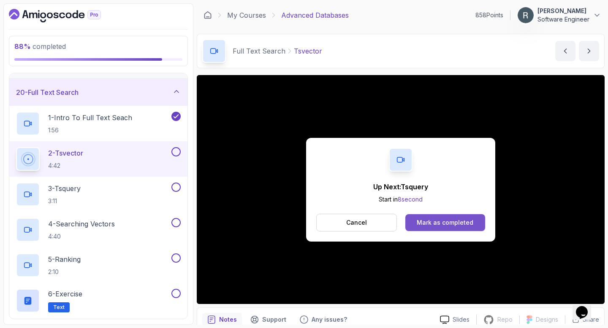
click at [447, 222] on div "Mark as completed" at bounding box center [444, 223] width 57 height 8
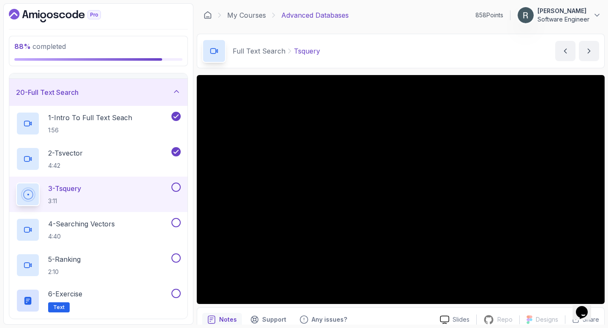
click at [174, 184] on button at bounding box center [175, 187] width 9 height 9
click at [114, 217] on div "4 - Searching Vectors 4:40" at bounding box center [98, 229] width 178 height 35
click at [126, 227] on div "4 - Searching Vectors 4:40" at bounding box center [93, 230] width 154 height 24
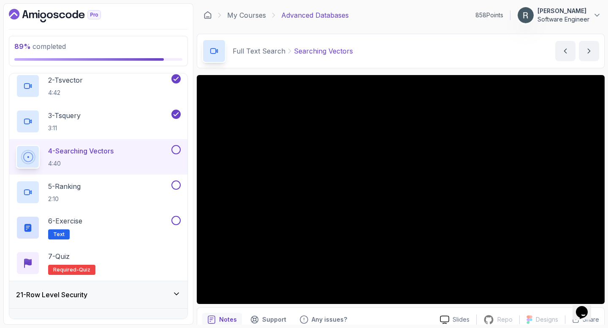
scroll to position [588, 0]
click at [175, 151] on button at bounding box center [175, 150] width 9 height 9
click at [157, 189] on div "5 - Ranking 2:10" at bounding box center [93, 193] width 154 height 24
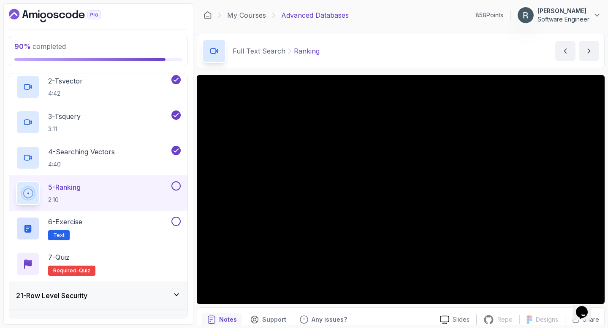
click at [176, 189] on button at bounding box center [175, 185] width 9 height 9
click at [166, 224] on div "6 - Exercise Text" at bounding box center [93, 229] width 154 height 24
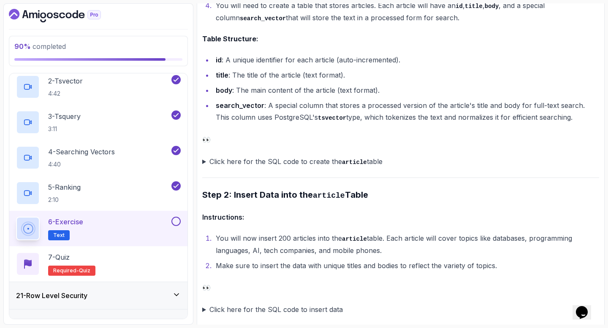
scroll to position [519, 0]
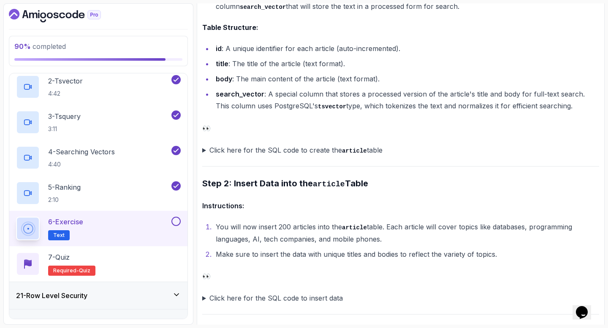
click at [203, 148] on summary "Click here for the SQL code to create the article table" at bounding box center [400, 150] width 397 height 12
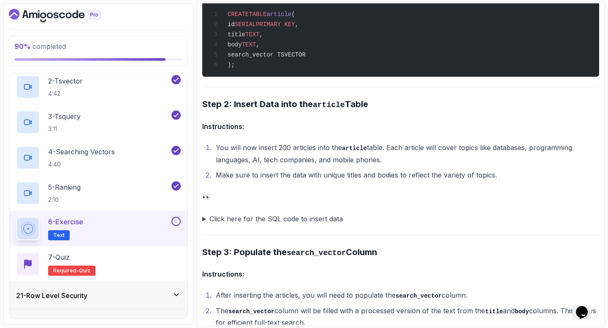
scroll to position [727, 0]
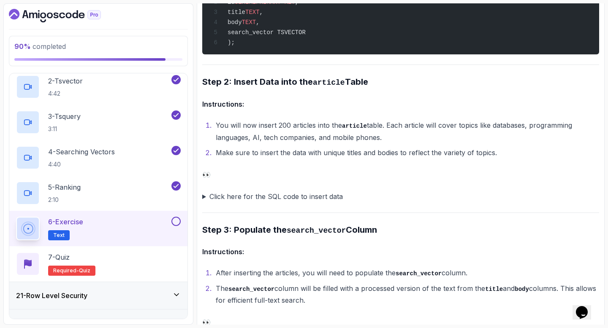
click at [204, 194] on summary "Click here for the SQL code to insert data" at bounding box center [400, 197] width 397 height 12
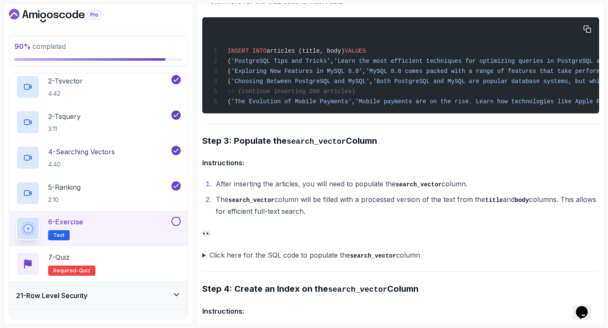
scroll to position [926, 0]
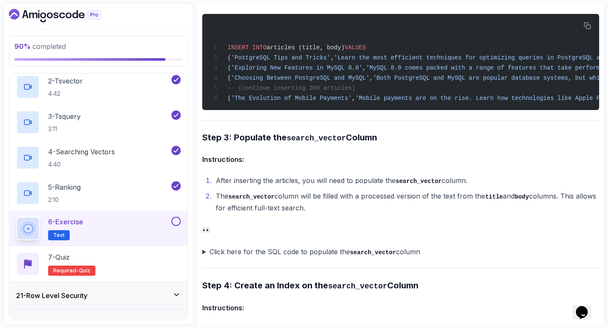
click at [203, 254] on summary "Click here for the SQL code to populate the search_vector column" at bounding box center [400, 252] width 397 height 12
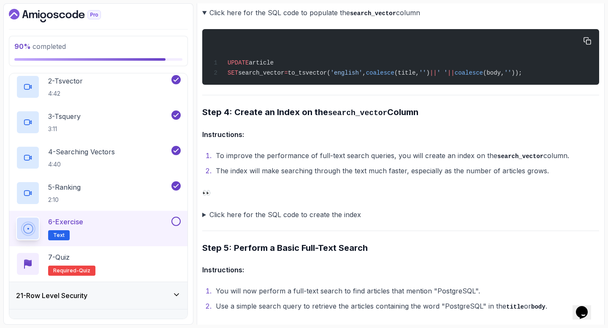
scroll to position [1175, 0]
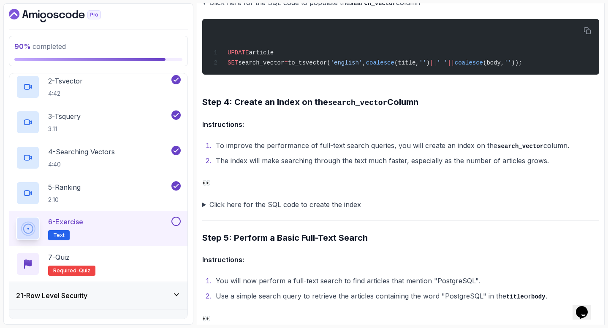
click at [205, 205] on summary "Click here for the SQL code to create the index" at bounding box center [400, 205] width 397 height 12
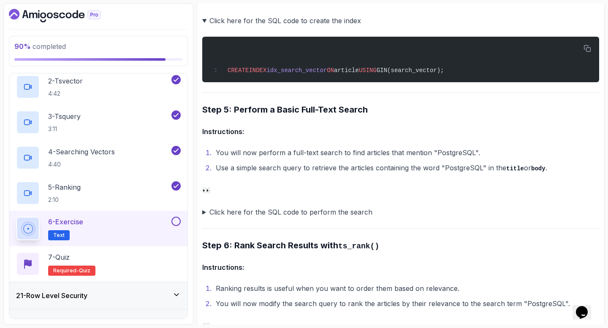
scroll to position [1363, 0]
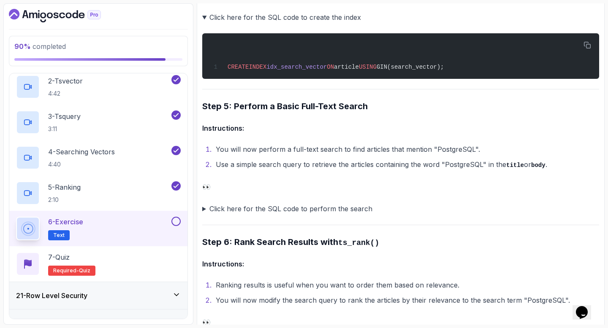
click at [205, 212] on summary "Click here for the SQL code to perform the search" at bounding box center [400, 209] width 397 height 12
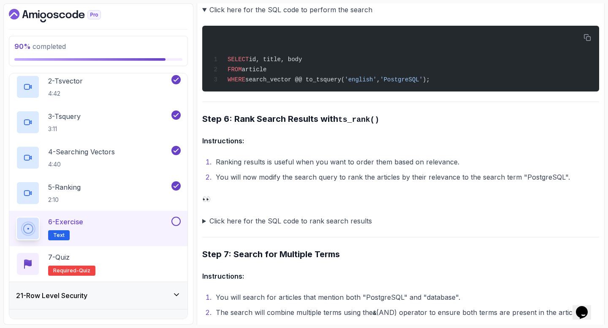
scroll to position [1563, 0]
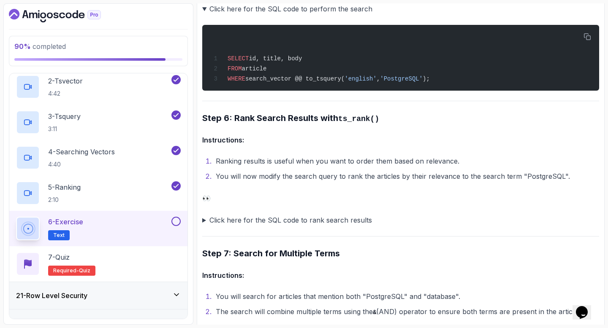
click at [204, 222] on summary "Click here for the SQL code to rank search results" at bounding box center [400, 220] width 397 height 12
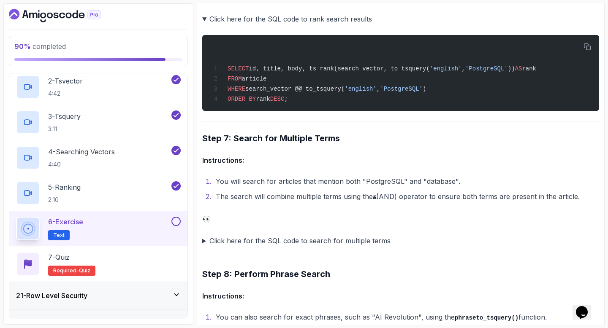
scroll to position [1766, 0]
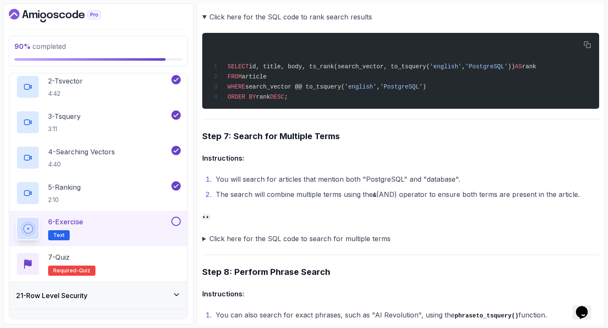
click at [202, 242] on summary "Click here for the SQL code to search for multiple terms" at bounding box center [400, 239] width 397 height 12
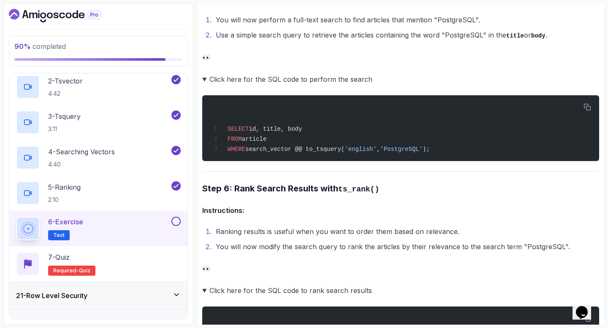
scroll to position [1482, 0]
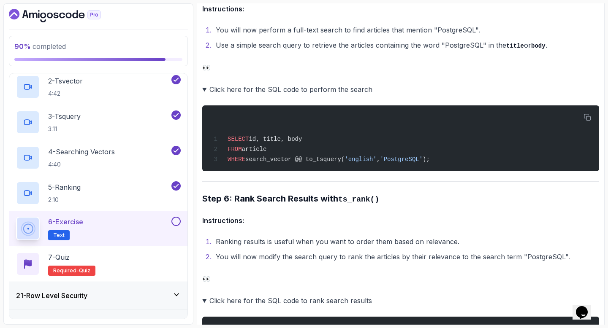
click at [173, 225] on div at bounding box center [175, 221] width 11 height 9
click at [174, 221] on button at bounding box center [175, 221] width 9 height 9
click at [156, 257] on div "7 - Quiz Required- quiz" at bounding box center [98, 264] width 165 height 24
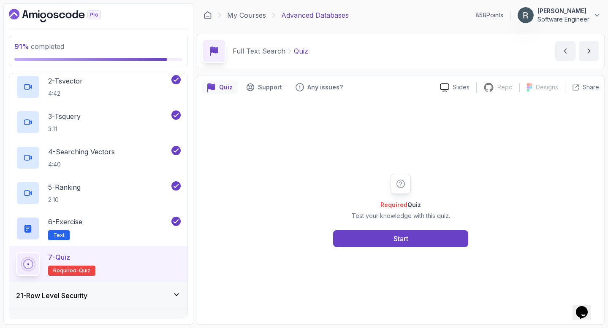
scroll to position [605, 0]
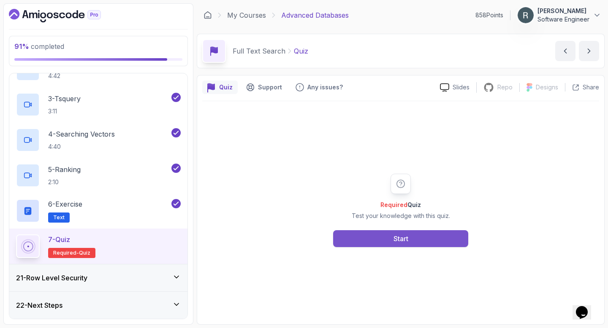
click at [435, 235] on button "Start" at bounding box center [400, 238] width 135 height 17
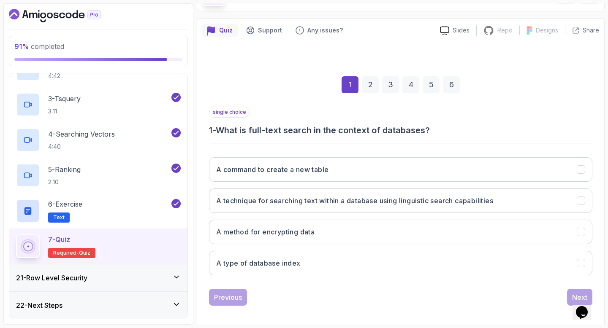
scroll to position [62, 0]
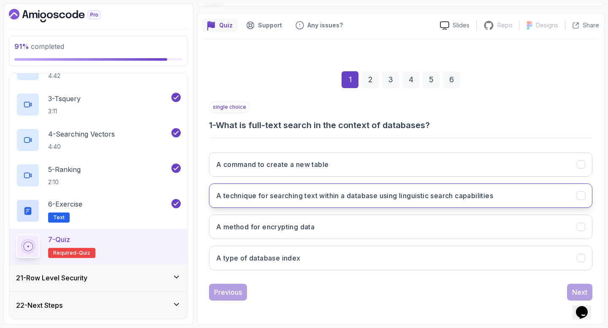
click at [427, 193] on h3 "A technique for searching text within a database using linguistic search capabi…" at bounding box center [354, 196] width 277 height 10
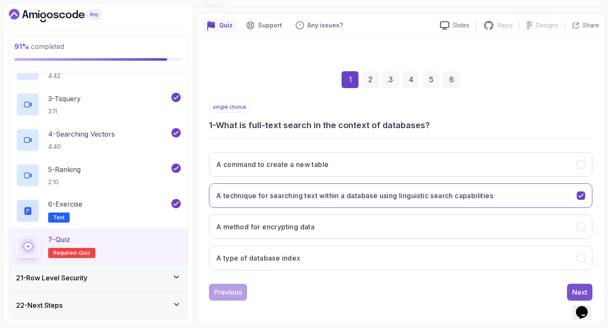
click at [573, 289] on div "Next" at bounding box center [579, 292] width 15 height 10
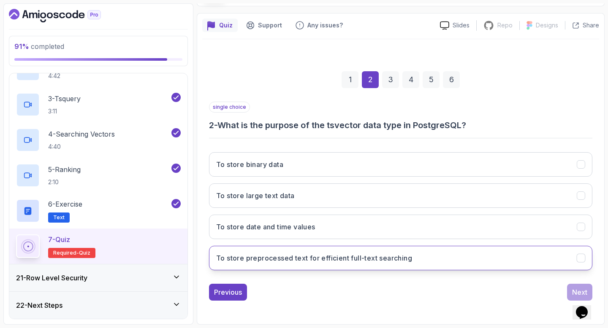
click at [326, 258] on h3 "To store preprocessed text for efficient full-text searching" at bounding box center [314, 258] width 196 height 10
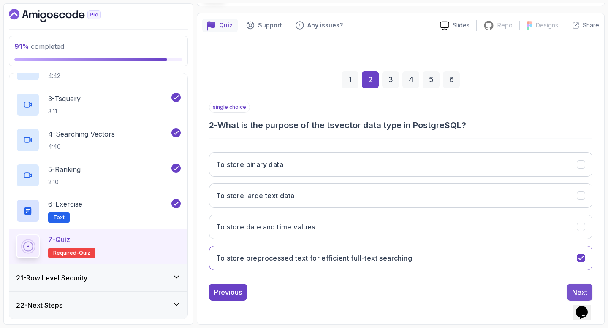
click at [569, 286] on button "Next" at bounding box center [579, 292] width 25 height 17
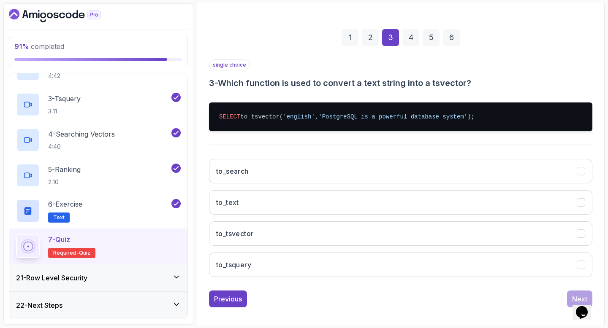
scroll to position [111, 0]
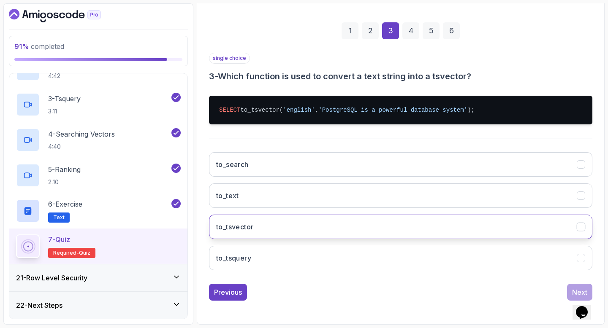
click at [327, 226] on button "to_tsvector" at bounding box center [400, 227] width 383 height 24
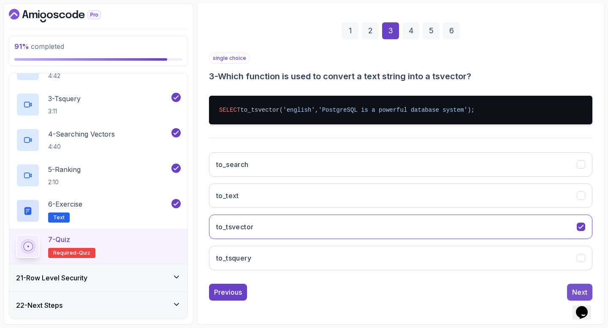
click at [570, 289] on button "Next" at bounding box center [579, 292] width 25 height 17
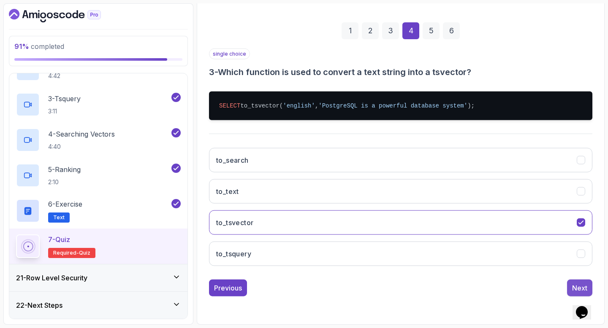
scroll to position [62, 0]
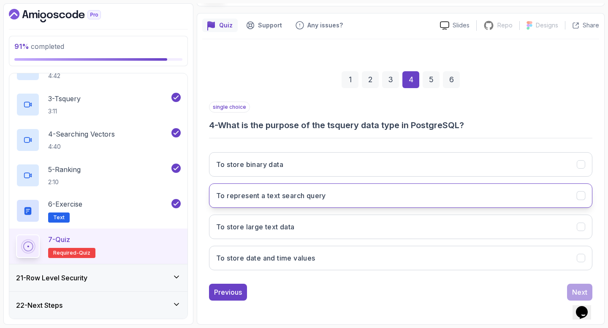
click at [330, 199] on button "To represent a text search query" at bounding box center [400, 196] width 383 height 24
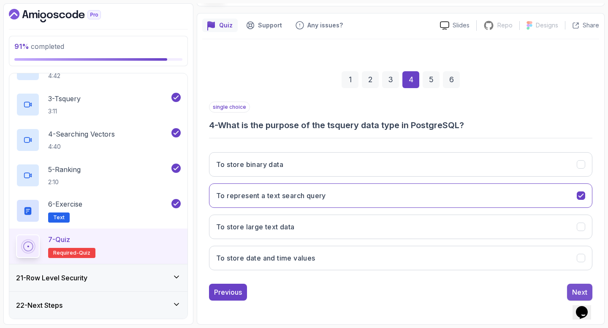
click at [576, 288] on div "Next" at bounding box center [579, 292] width 15 height 10
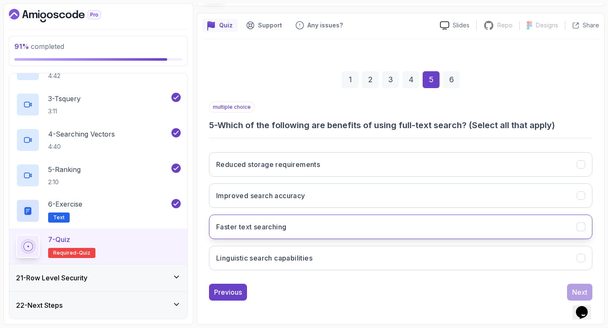
click at [424, 225] on button "Faster text searching" at bounding box center [400, 227] width 383 height 24
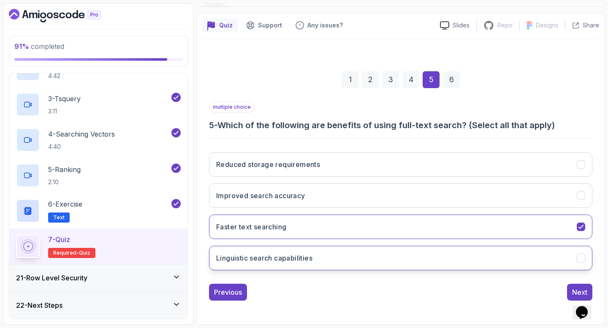
click at [520, 257] on button "Linguistic search capabilities" at bounding box center [400, 258] width 383 height 24
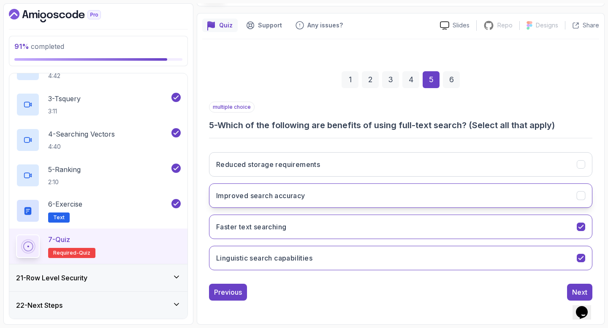
click at [480, 197] on button "Improved search accuracy" at bounding box center [400, 196] width 383 height 24
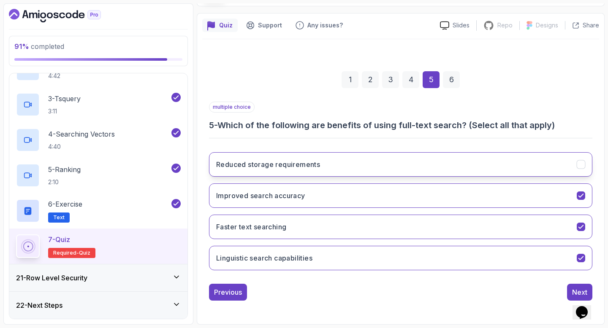
click at [551, 166] on button "Reduced storage requirements" at bounding box center [400, 164] width 383 height 24
click at [571, 289] on button "Next" at bounding box center [579, 292] width 25 height 17
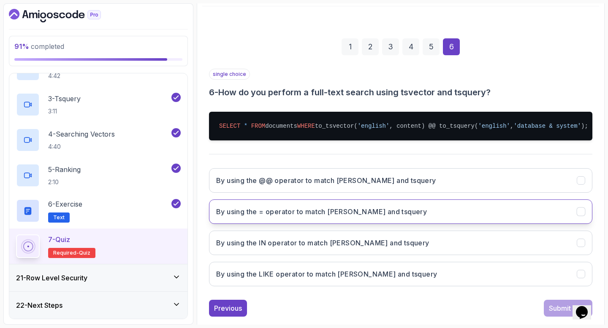
scroll to position [97, 0]
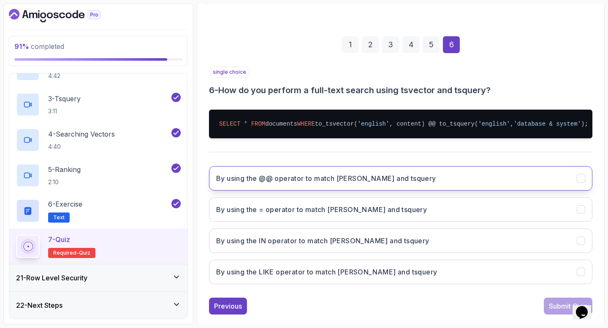
click at [459, 175] on button "By using the @@ operator to match [PERSON_NAME] and tsquery" at bounding box center [400, 178] width 383 height 24
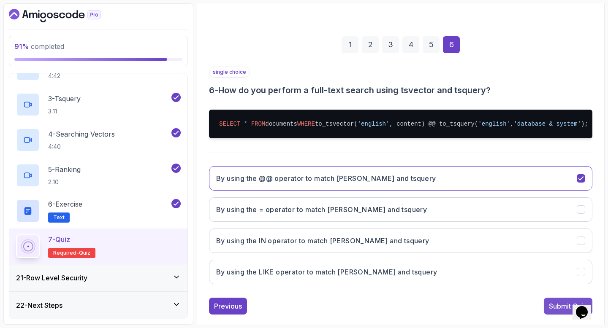
click at [552, 308] on div "Submit Quiz" at bounding box center [568, 306] width 38 height 10
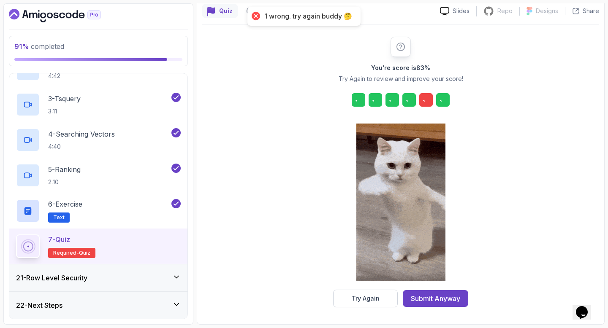
scroll to position [76, 0]
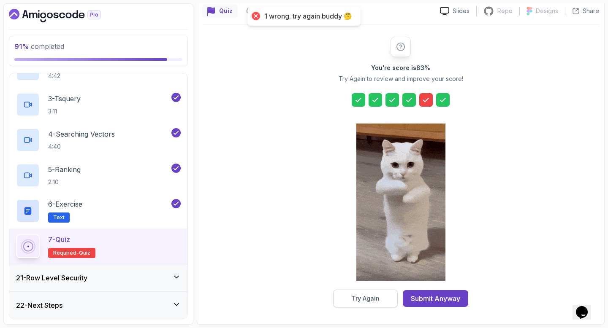
click at [378, 298] on div "Try Again" at bounding box center [365, 299] width 28 height 8
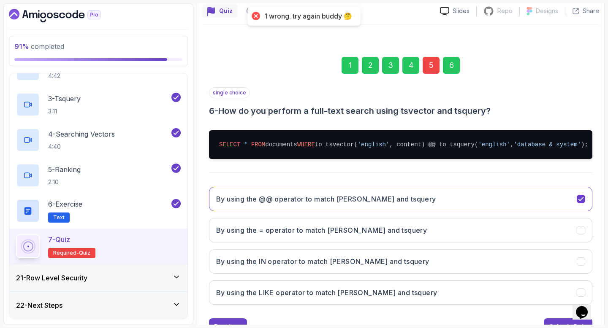
click at [427, 65] on div "5" at bounding box center [430, 65] width 17 height 17
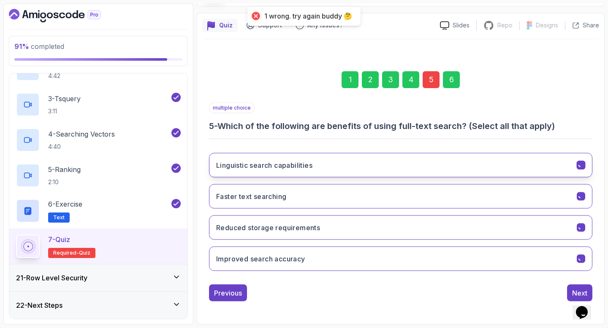
scroll to position [62, 0]
click at [349, 159] on button "Linguistic search capabilities" at bounding box center [400, 164] width 383 height 24
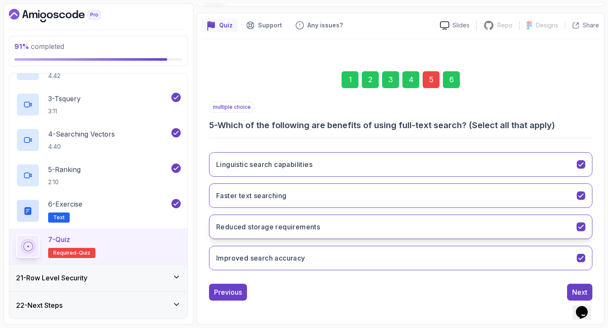
click at [355, 231] on button "Reduced storage requirements" at bounding box center [400, 227] width 383 height 24
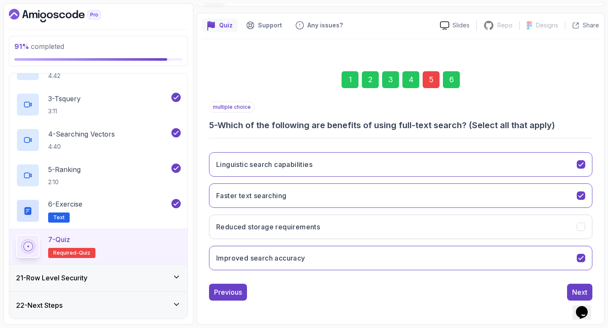
click at [452, 78] on div "6" at bounding box center [451, 79] width 17 height 17
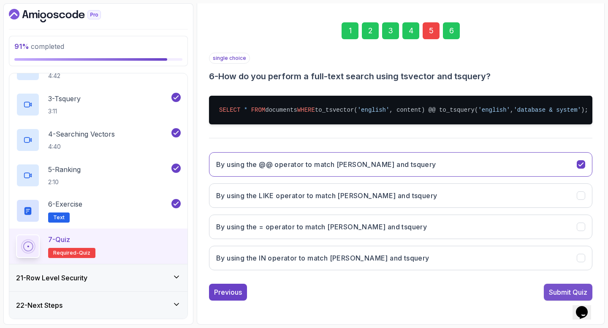
click at [564, 293] on div "Submit Quiz" at bounding box center [568, 292] width 38 height 10
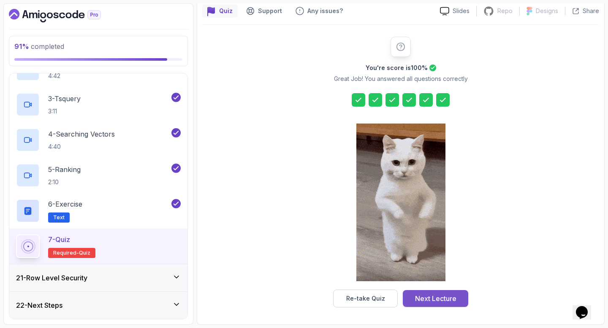
click at [433, 298] on div "Next Lecture" at bounding box center [435, 299] width 41 height 10
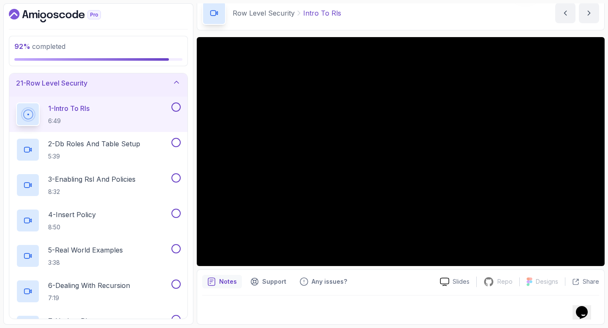
scroll to position [552, 0]
click at [176, 110] on button at bounding box center [175, 107] width 9 height 9
click at [162, 145] on div "2 - Db Roles And Table Setup 5:39" at bounding box center [93, 150] width 154 height 24
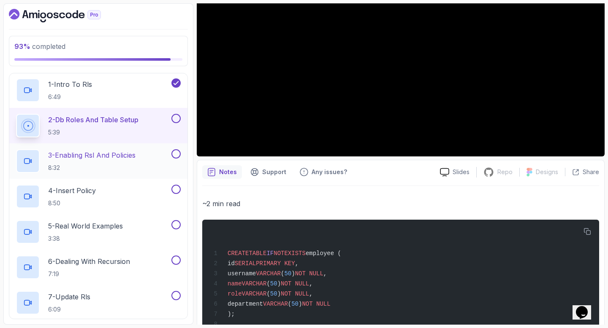
scroll to position [574, 0]
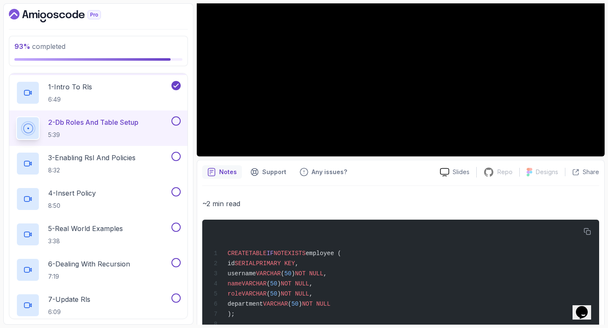
click at [176, 120] on button at bounding box center [175, 120] width 9 height 9
click at [151, 162] on div "3 - Enabling Rsl And Policies 8:32" at bounding box center [93, 164] width 154 height 24
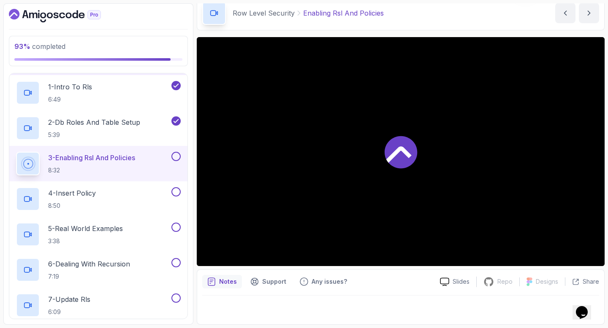
scroll to position [38, 0]
click at [169, 157] on div "3 - Enabling Rsl And Policies 8:32" at bounding box center [93, 164] width 154 height 24
click at [174, 156] on button at bounding box center [175, 156] width 9 height 9
click at [149, 189] on div "4 - Insert Policy 8:50" at bounding box center [93, 199] width 154 height 24
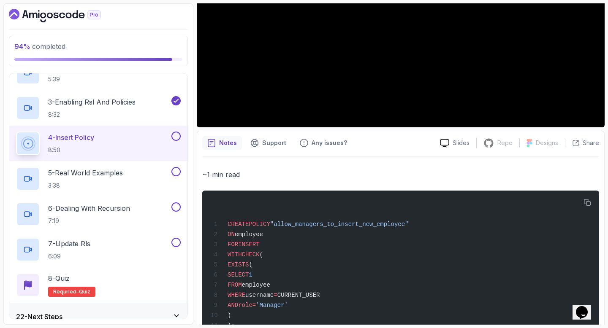
scroll to position [168, 0]
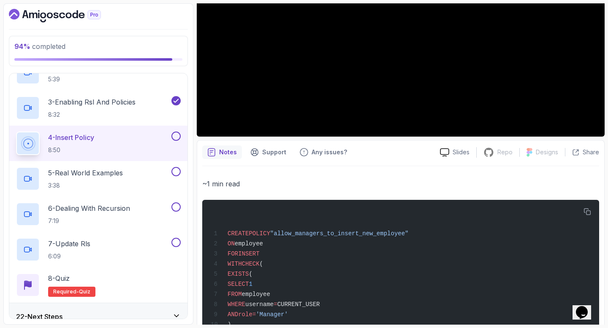
click at [178, 136] on button at bounding box center [175, 136] width 9 height 9
click at [152, 169] on div "5 - Real World Examples 3:38" at bounding box center [93, 179] width 154 height 24
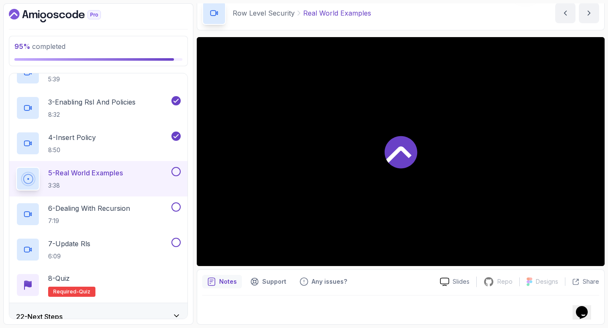
scroll to position [38, 0]
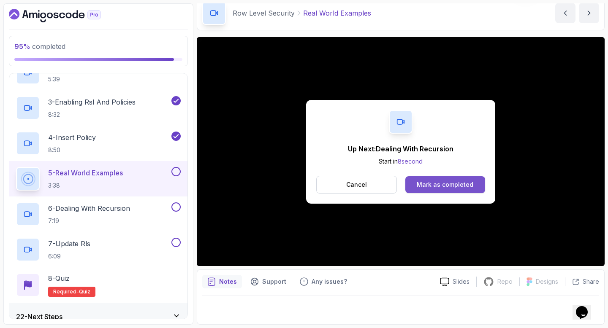
click at [426, 189] on button "Mark as completed" at bounding box center [445, 184] width 80 height 17
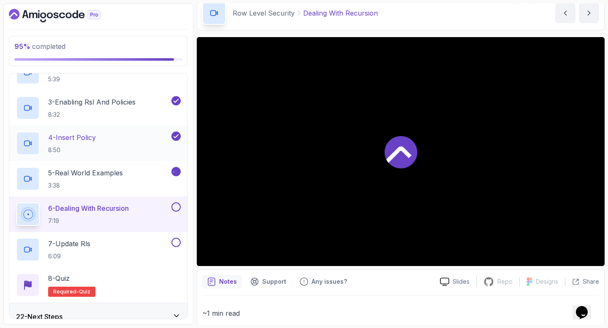
click at [122, 141] on div "4 - Insert Policy 8:50" at bounding box center [93, 144] width 154 height 24
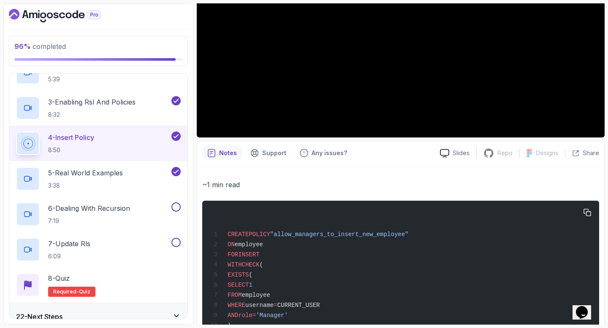
scroll to position [119, 0]
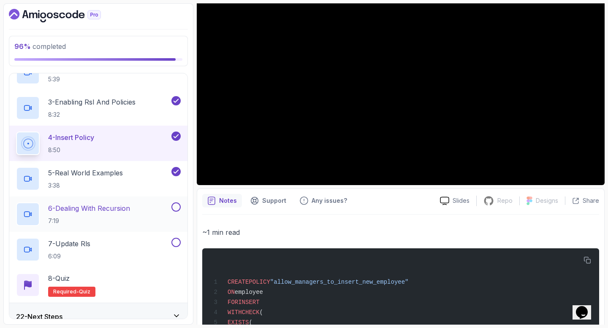
click at [142, 213] on div "6 - Dealing With Recursion 7:19" at bounding box center [93, 215] width 154 height 24
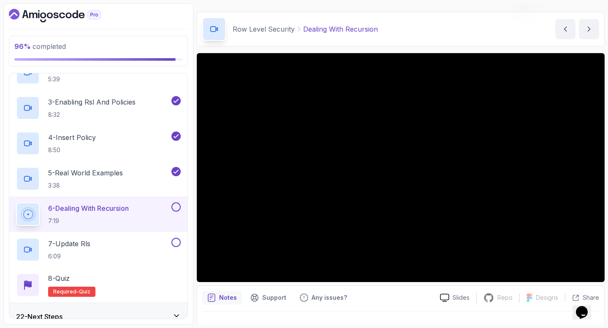
scroll to position [19, 0]
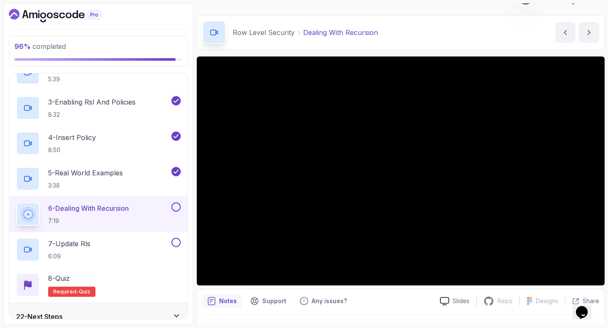
click at [173, 208] on button at bounding box center [175, 207] width 9 height 9
click at [155, 243] on div "7 - Update Rls 6:09" at bounding box center [93, 250] width 154 height 24
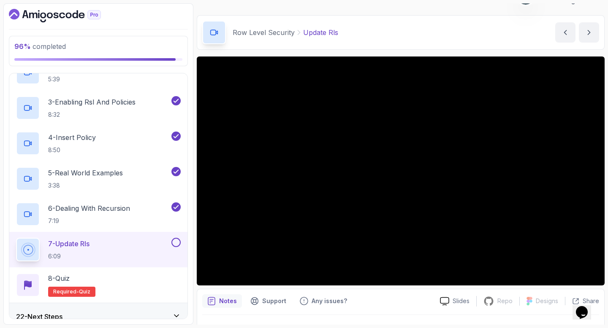
click at [176, 243] on button at bounding box center [175, 242] width 9 height 9
click at [154, 275] on div "8 - Quiz Required- quiz" at bounding box center [98, 285] width 165 height 24
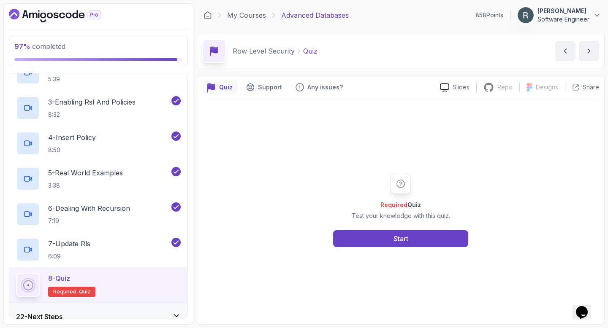
scroll to position [641, 0]
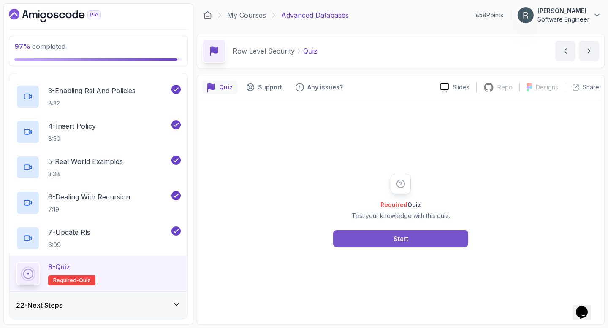
click at [390, 237] on button "Start" at bounding box center [400, 238] width 135 height 17
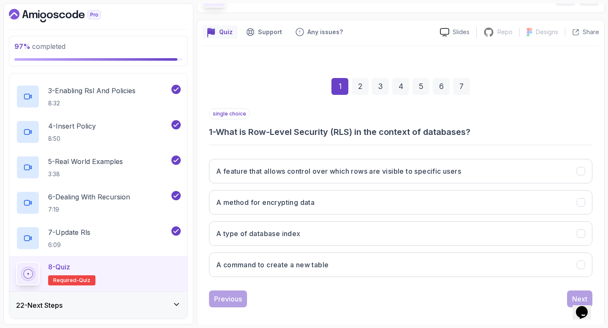
scroll to position [62, 0]
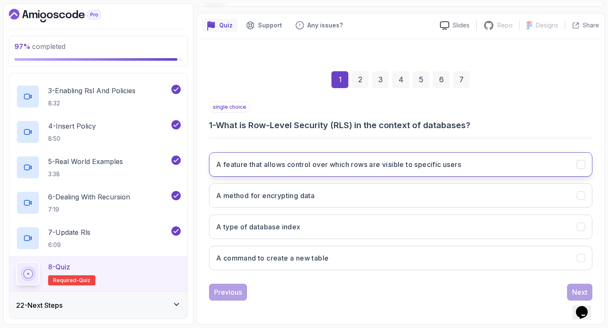
click at [389, 170] on button "A feature that allows control over which rows are visible to specific users" at bounding box center [400, 164] width 383 height 24
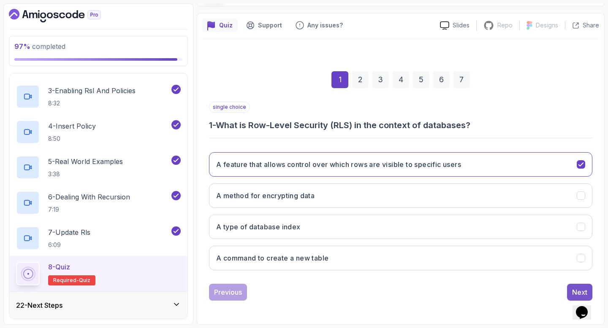
click at [570, 290] on button "Next" at bounding box center [579, 292] width 25 height 17
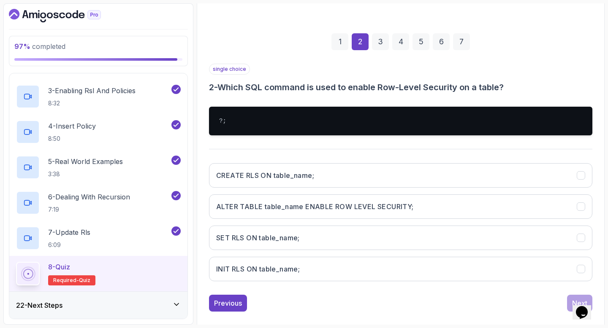
scroll to position [111, 0]
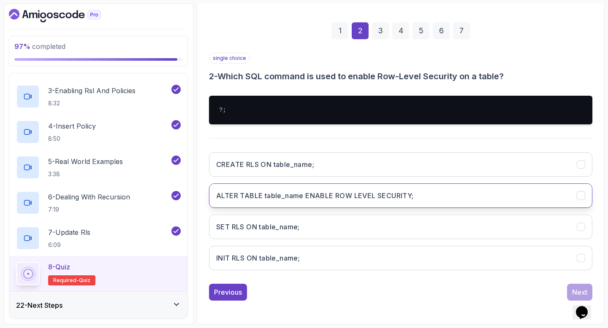
click at [427, 199] on button "ALTER TABLE table_name ENABLE ROW LEVEL SECURITY;" at bounding box center [400, 196] width 383 height 24
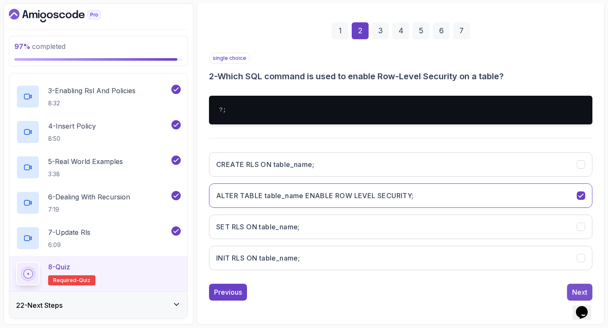
click at [575, 293] on div "Next" at bounding box center [579, 292] width 15 height 10
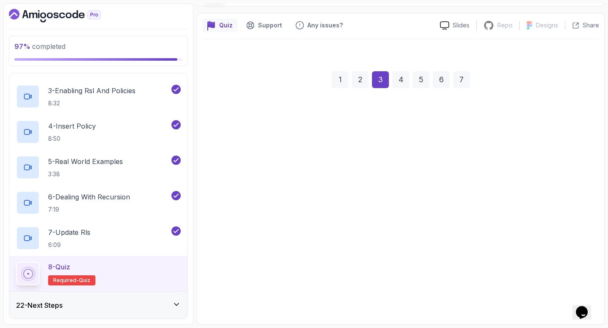
scroll to position [62, 0]
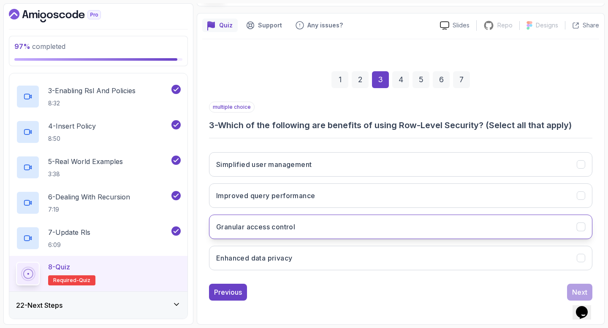
click at [394, 221] on button "Granular access control" at bounding box center [400, 227] width 383 height 24
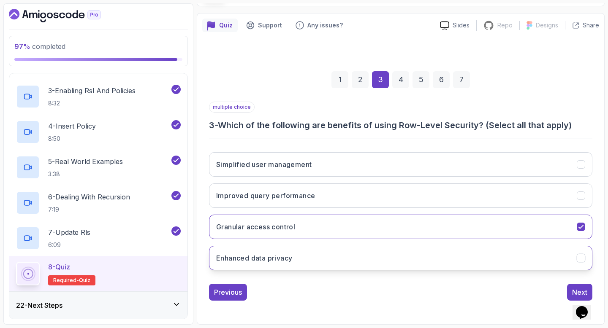
click at [387, 256] on button "Enhanced data privacy" at bounding box center [400, 258] width 383 height 24
click at [572, 288] on div "Next" at bounding box center [579, 292] width 15 height 10
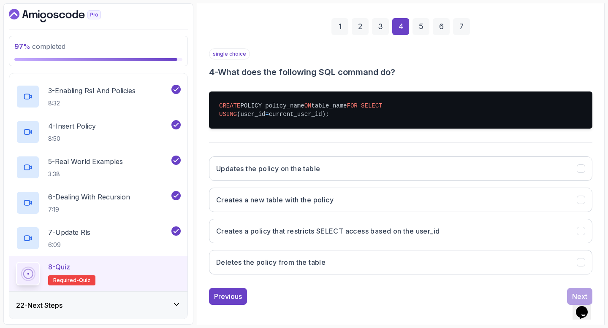
scroll to position [119, 0]
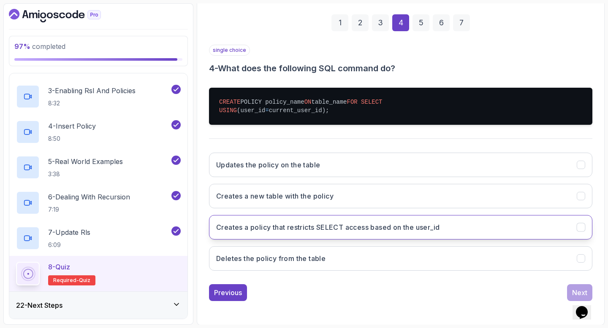
click at [345, 232] on h3 "Creates a policy that restricts SELECT access based on the user_id" at bounding box center [327, 227] width 223 height 10
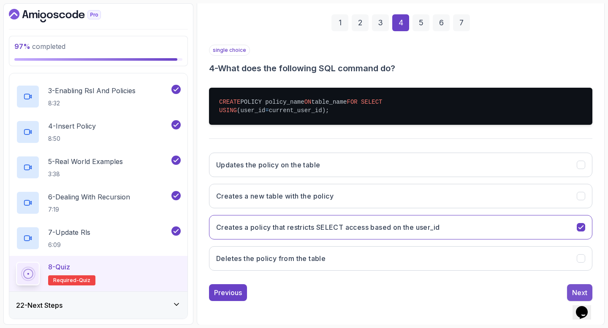
click at [569, 298] on button "Next" at bounding box center [579, 292] width 25 height 17
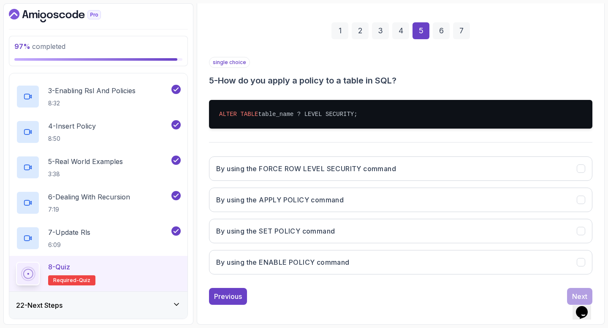
scroll to position [111, 0]
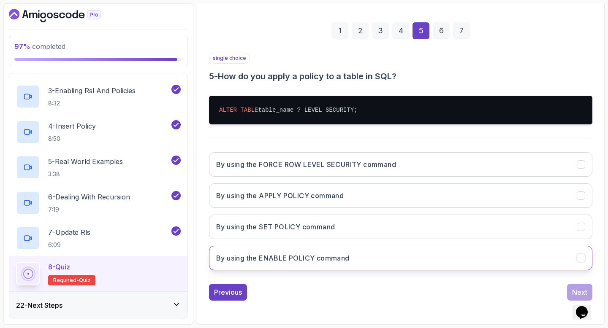
click at [343, 257] on h3 "By using the ENABLE POLICY command" at bounding box center [282, 258] width 133 height 10
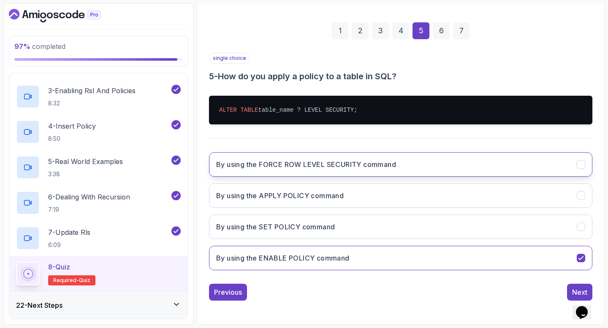
click at [422, 162] on button "By using the FORCE ROW LEVEL SECURITY command" at bounding box center [400, 164] width 383 height 24
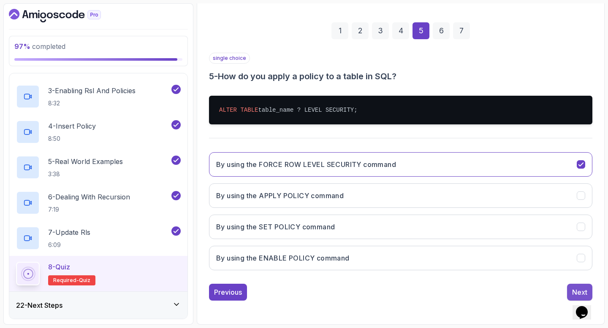
click at [575, 290] on div "Next" at bounding box center [579, 292] width 15 height 10
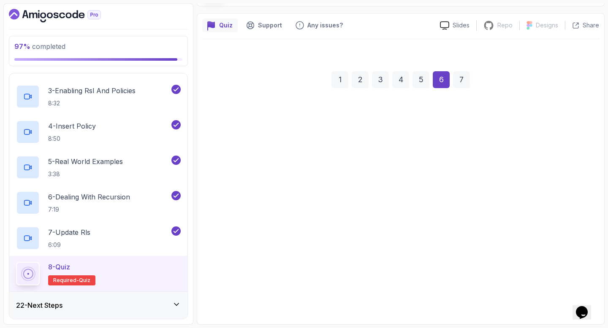
scroll to position [62, 0]
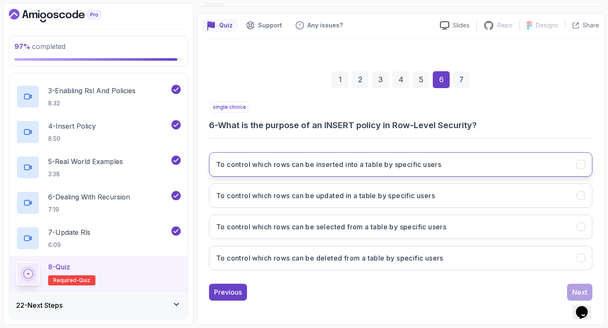
click at [390, 162] on h3 "To control which rows can be inserted into a table by specific users" at bounding box center [328, 164] width 225 height 10
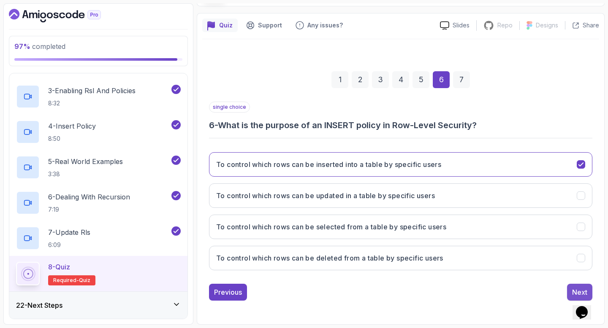
click at [569, 289] on button "Next" at bounding box center [579, 292] width 25 height 17
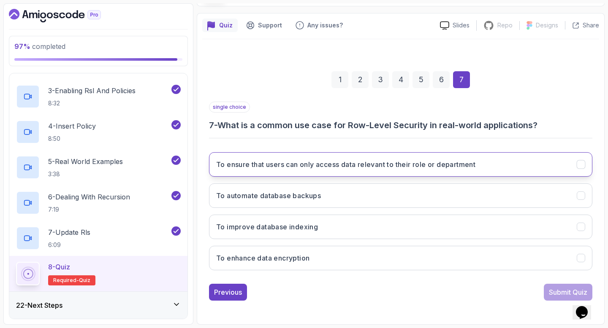
click at [462, 171] on button "To ensure that users can only access data relevant to their role or department" at bounding box center [400, 164] width 383 height 24
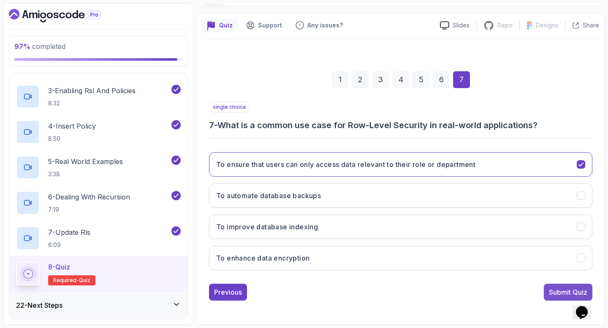
click at [546, 292] on button "Submit Quiz" at bounding box center [567, 292] width 49 height 17
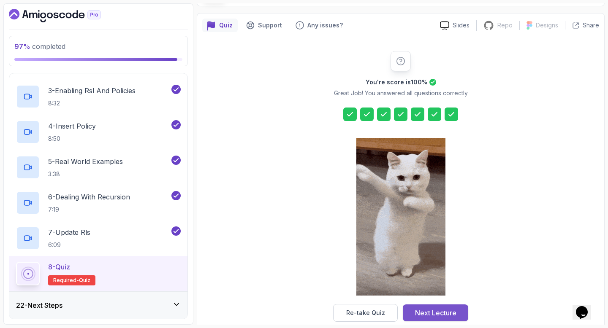
click at [416, 310] on div "Next Lecture" at bounding box center [435, 313] width 41 height 10
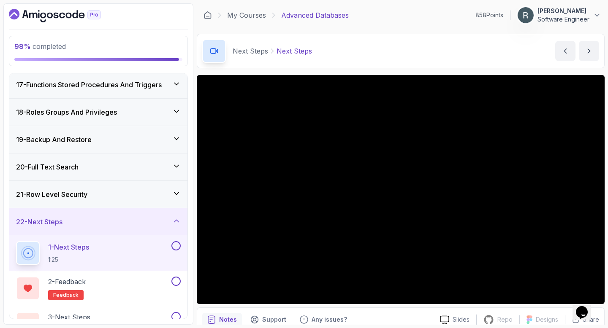
scroll to position [464, 0]
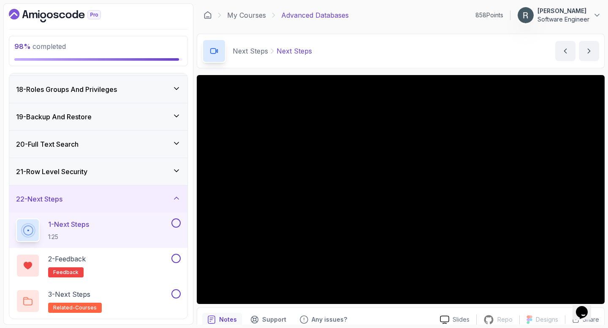
click at [176, 225] on button at bounding box center [175, 223] width 9 height 9
click at [146, 259] on div "2 - Feedback feedback" at bounding box center [93, 266] width 154 height 24
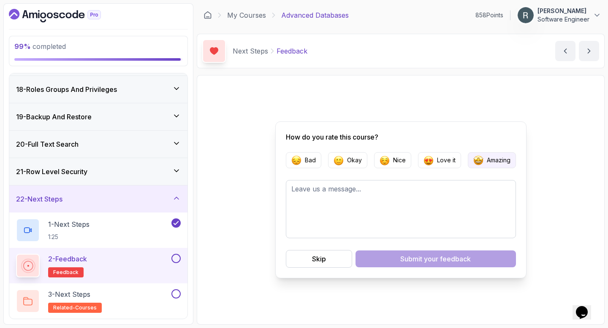
click at [482, 162] on button "Amazing" at bounding box center [491, 160] width 48 height 16
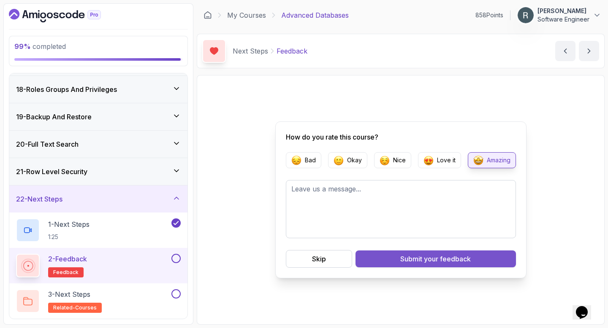
click at [447, 260] on span "your feedback" at bounding box center [447, 259] width 47 height 10
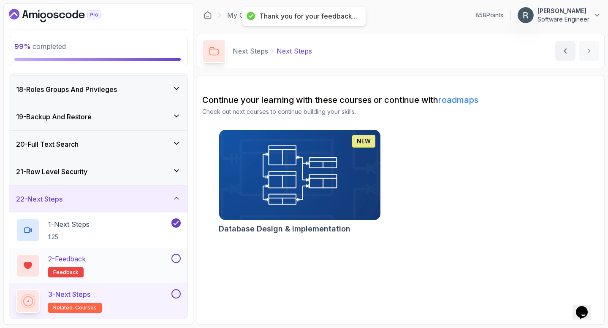
click at [177, 260] on button at bounding box center [175, 258] width 9 height 9
click at [176, 295] on button at bounding box center [175, 293] width 9 height 9
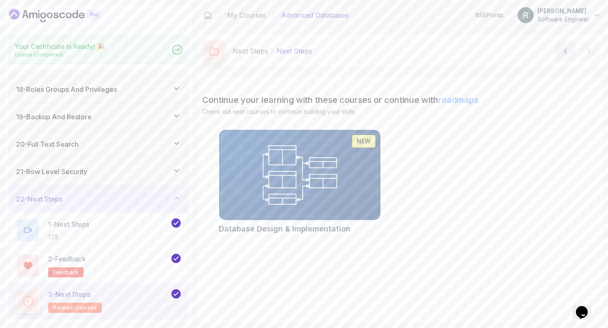
scroll to position [461, 0]
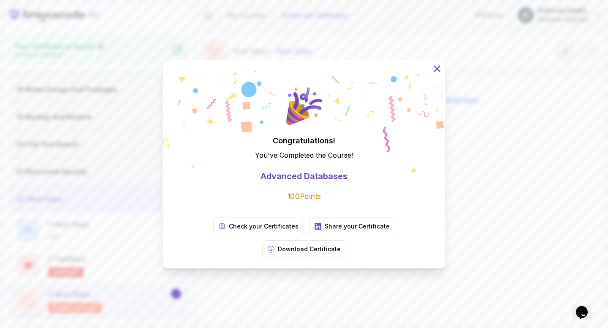
click at [439, 74] on icon at bounding box center [436, 68] width 11 height 11
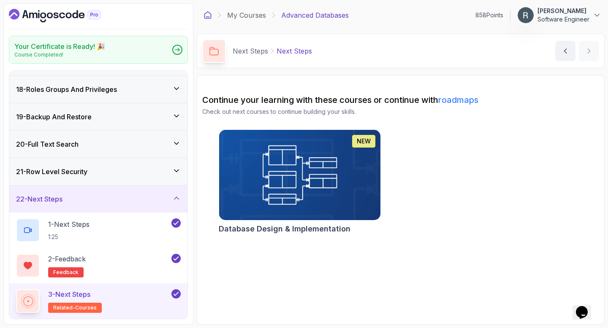
click at [211, 16] on icon at bounding box center [208, 15] width 6 height 7
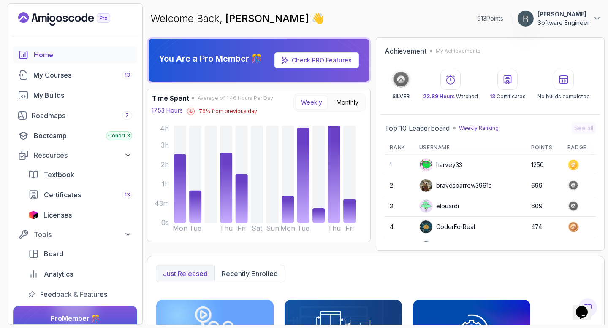
click at [595, 23] on button "[PERSON_NAME] Software Engineer" at bounding box center [559, 18] width 84 height 17
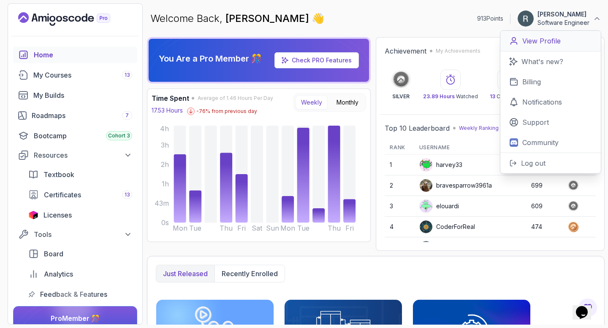
click at [555, 43] on p "View Profile" at bounding box center [541, 41] width 38 height 10
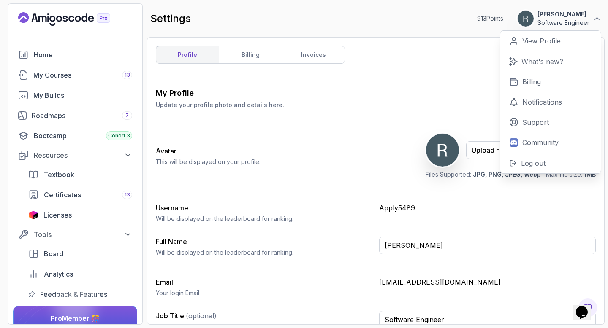
click at [84, 18] on icon "Landing page" at bounding box center [64, 19] width 92 height 14
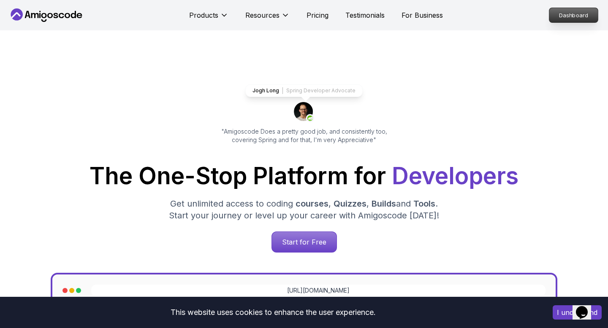
click at [574, 11] on p "Dashboard" at bounding box center [573, 15] width 49 height 14
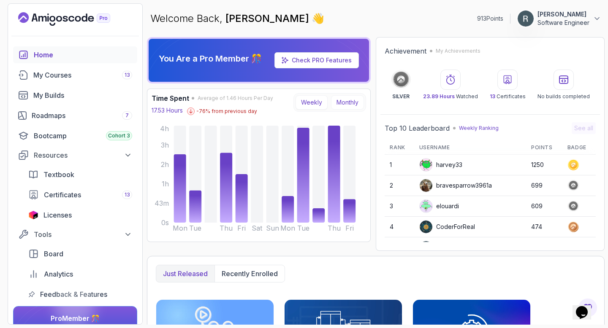
click at [346, 107] on button "Monthly" at bounding box center [347, 102] width 33 height 14
click at [313, 101] on button "Weekly" at bounding box center [311, 102] width 32 height 14
click at [78, 80] on link "My Courses 13" at bounding box center [75, 75] width 124 height 17
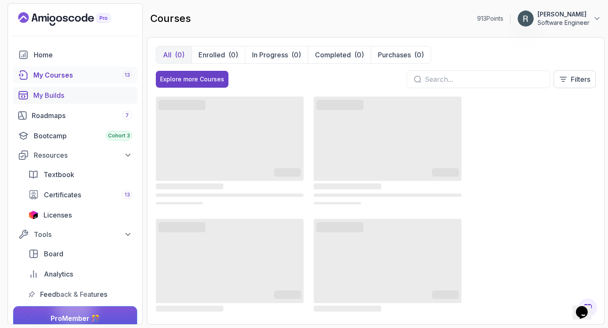
click at [79, 99] on div "My Builds" at bounding box center [82, 95] width 99 height 10
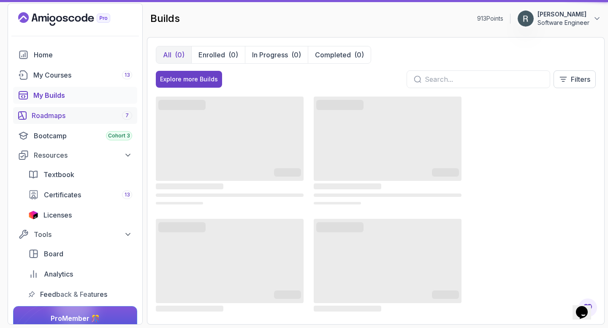
click at [75, 113] on div "Roadmaps 7" at bounding box center [82, 116] width 100 height 10
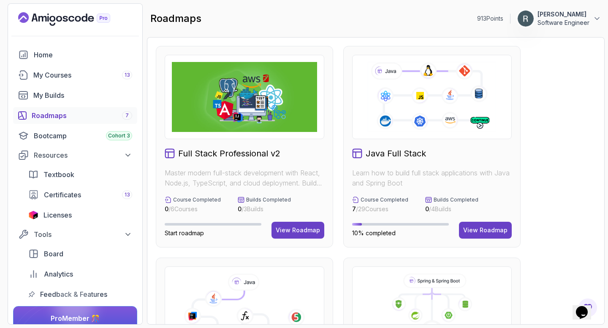
scroll to position [567, 0]
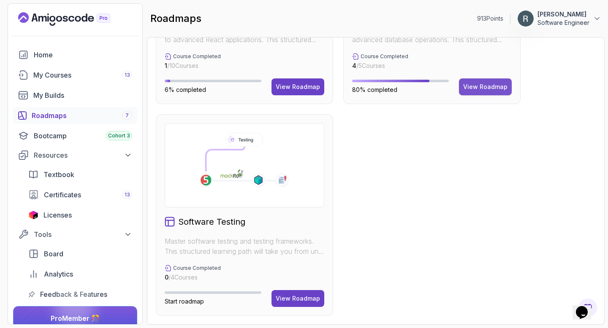
click at [492, 91] on div "View Roadmap" at bounding box center [485, 87] width 44 height 8
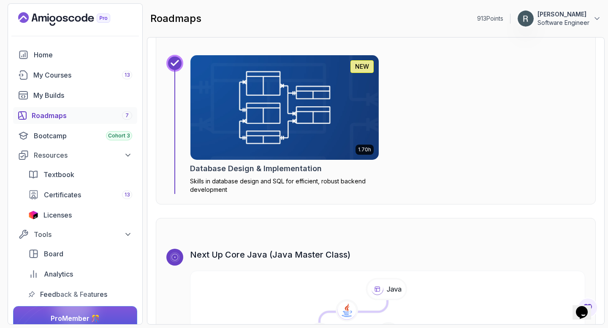
scroll to position [1724, 0]
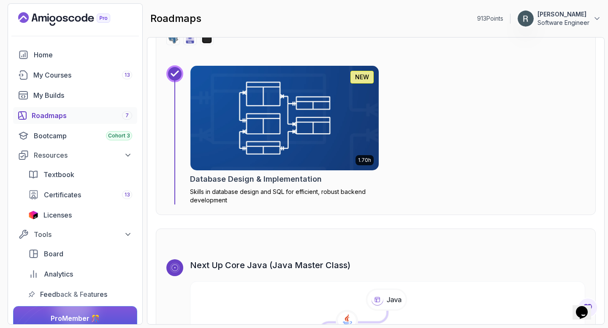
click at [346, 122] on img at bounding box center [284, 118] width 197 height 110
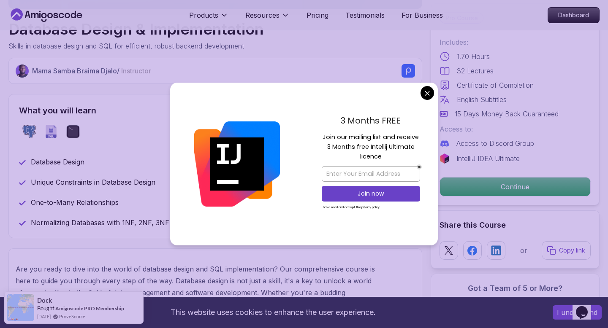
scroll to position [278, 0]
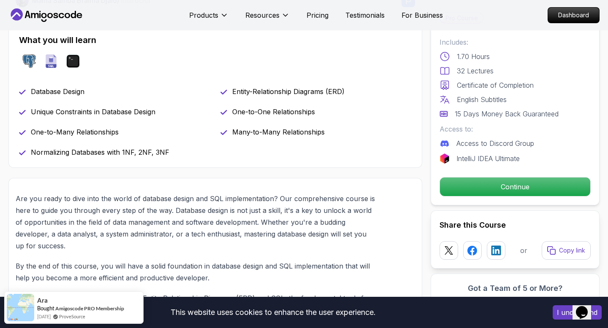
scroll to position [334, 0]
